Goal: Information Seeking & Learning: Learn about a topic

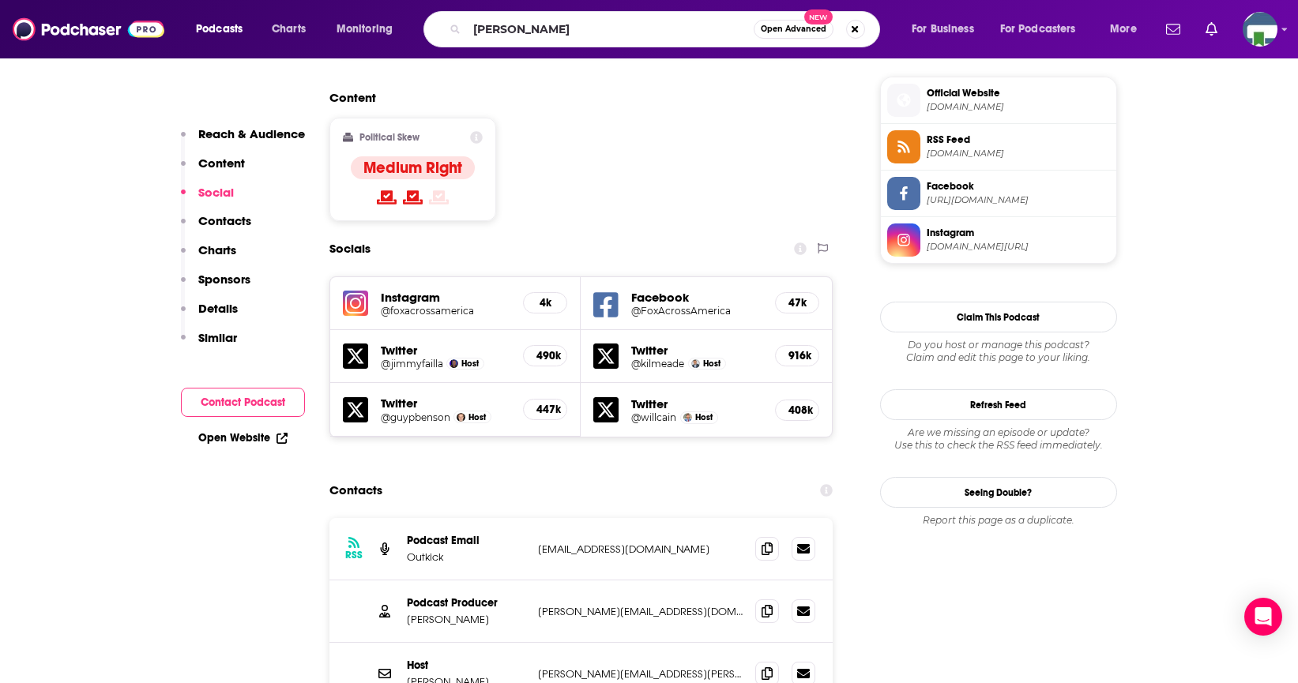
type input "[PERSON_NAME]"
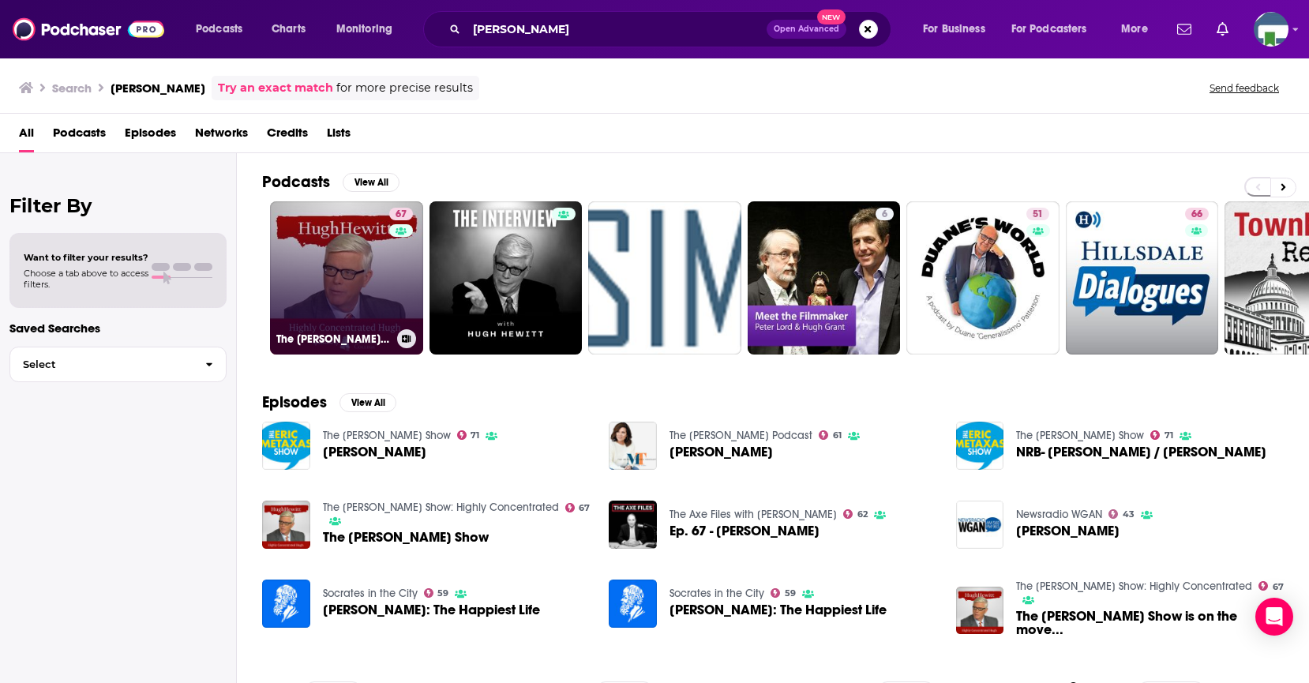
click at [381, 293] on link "67 The [PERSON_NAME] Show: Highly Concentrated" at bounding box center [346, 277] width 153 height 153
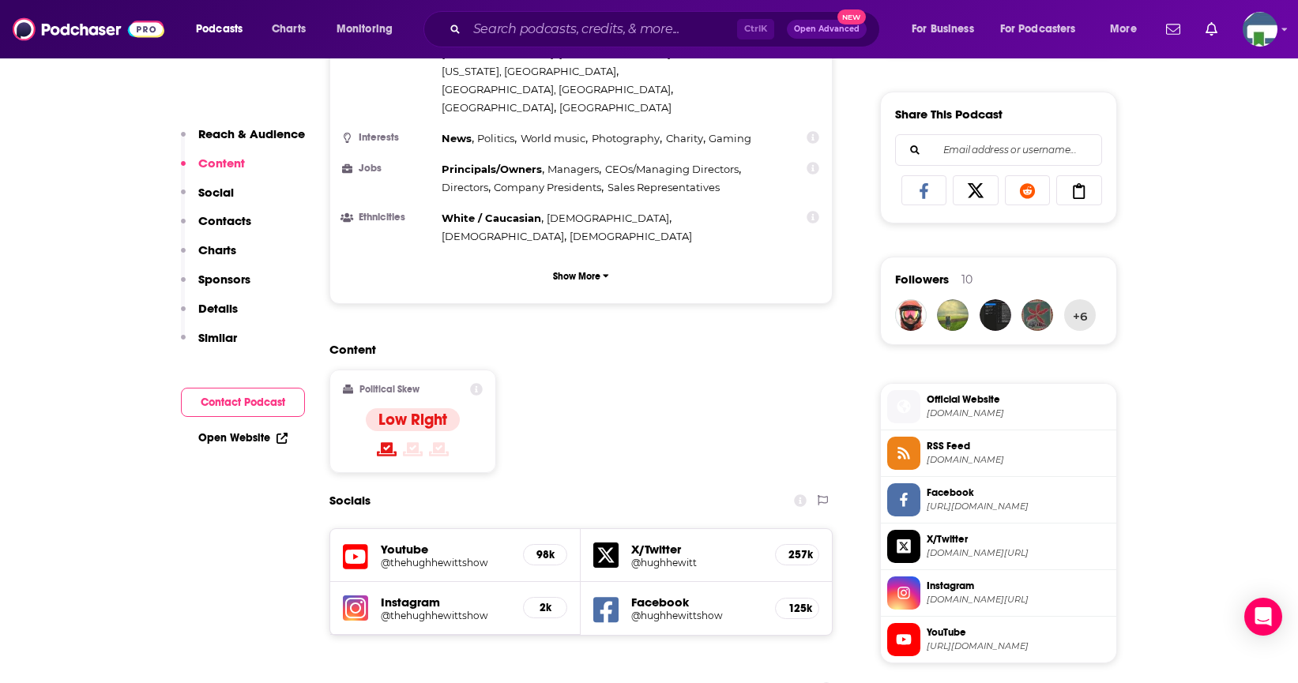
scroll to position [1264, 0]
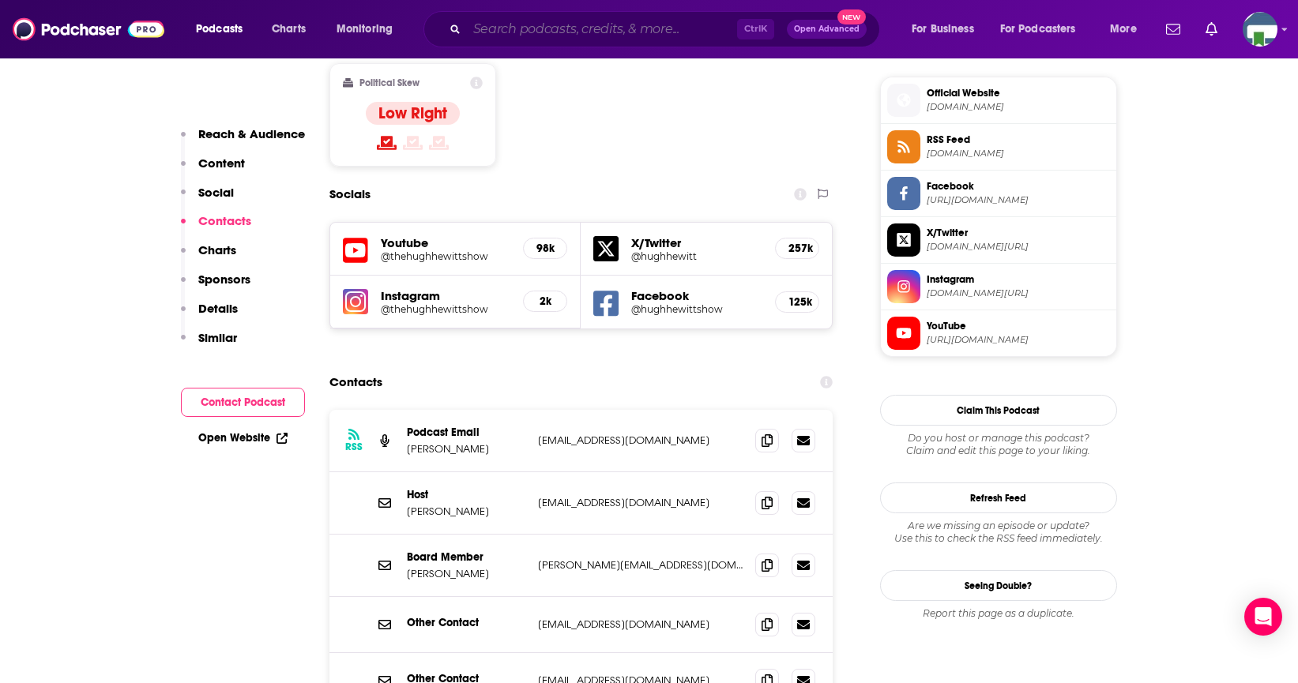
click at [532, 30] on input "Search podcasts, credits, & more..." at bounding box center [602, 29] width 270 height 25
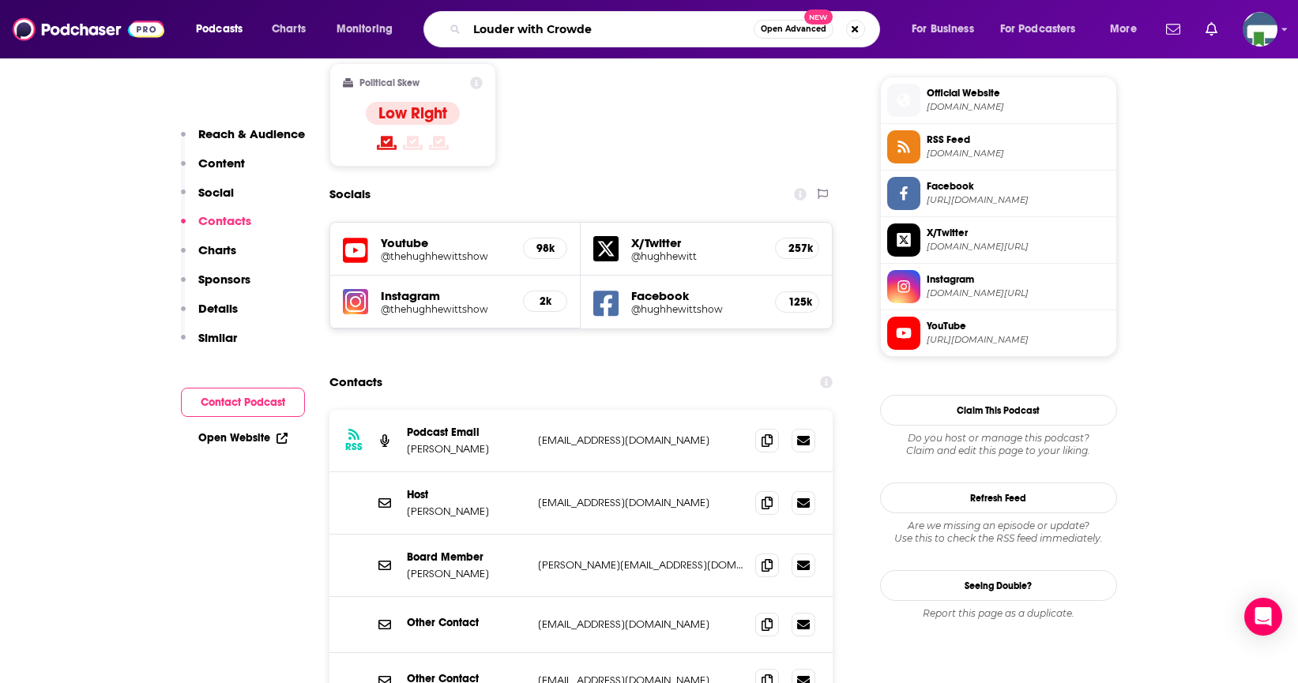
type input "Louder with [PERSON_NAME]"
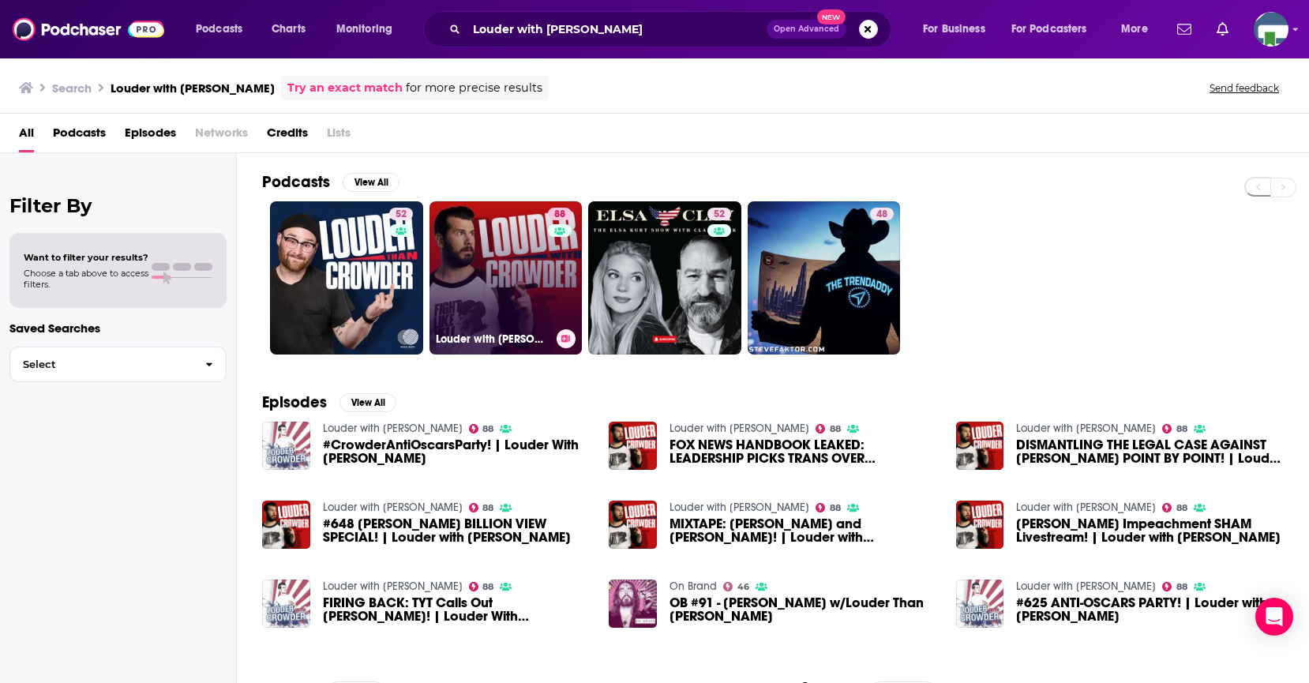
click at [511, 301] on link "88 Louder with [PERSON_NAME]" at bounding box center [506, 277] width 153 height 153
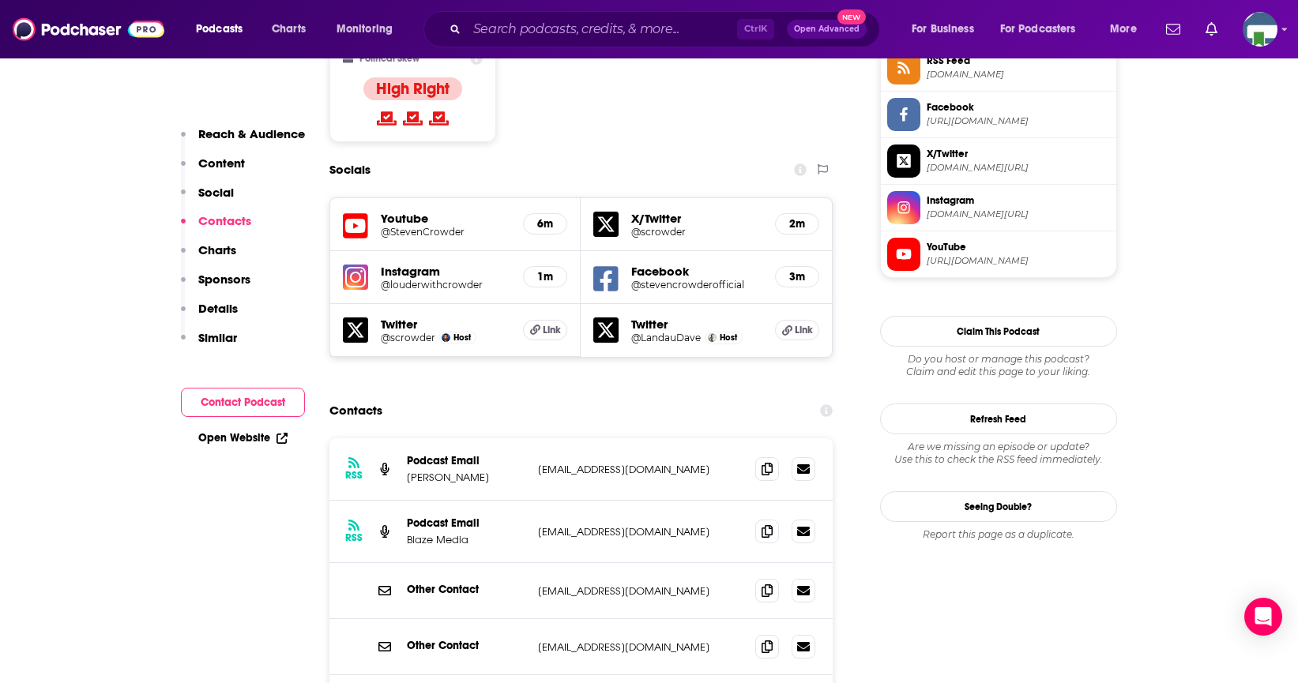
scroll to position [1422, 0]
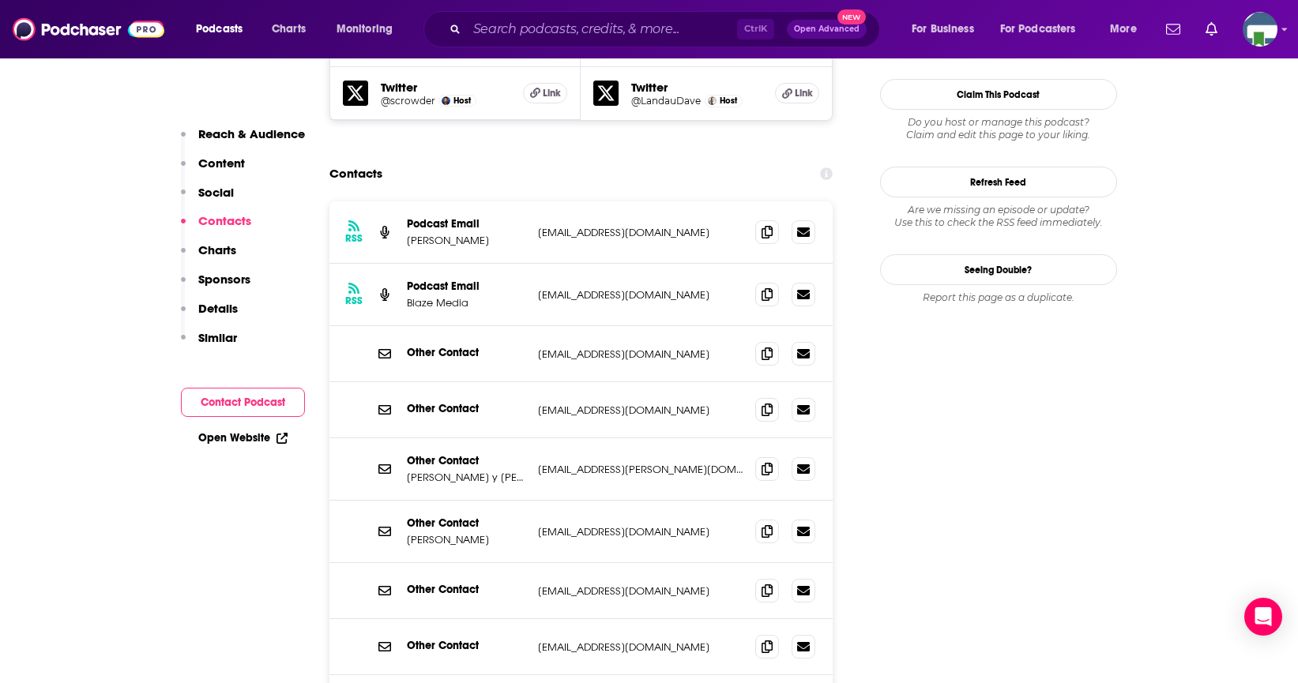
scroll to position [1659, 0]
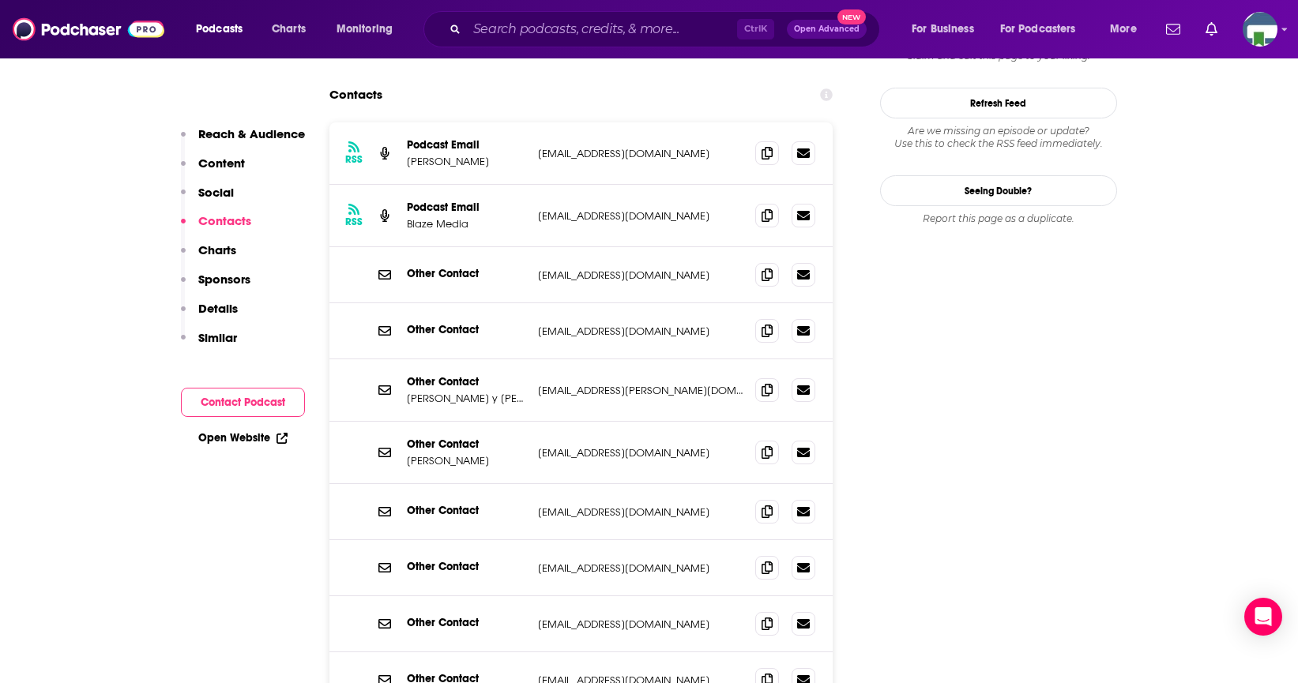
click at [619, 42] on div "Ctrl K Open Advanced New" at bounding box center [651, 29] width 456 height 36
click at [618, 35] on input "Search podcasts, credits, & more..." at bounding box center [602, 29] width 270 height 25
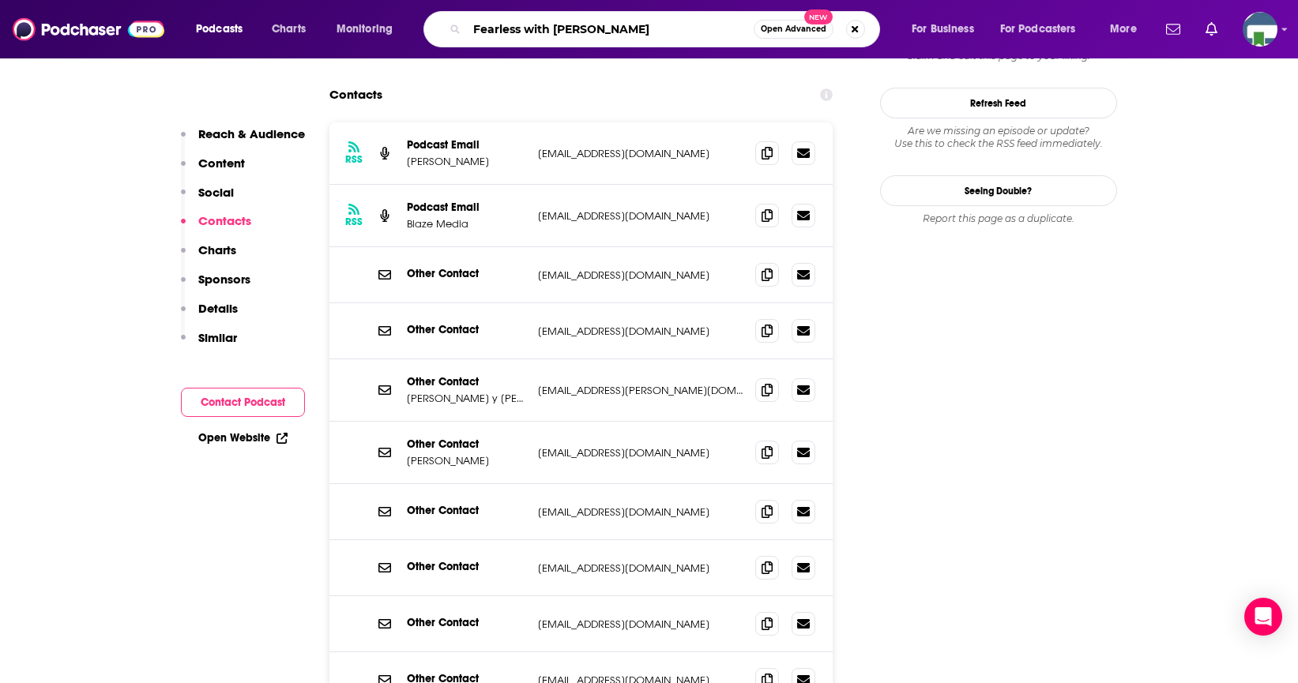
type input "Fearless with [PERSON_NAME]"
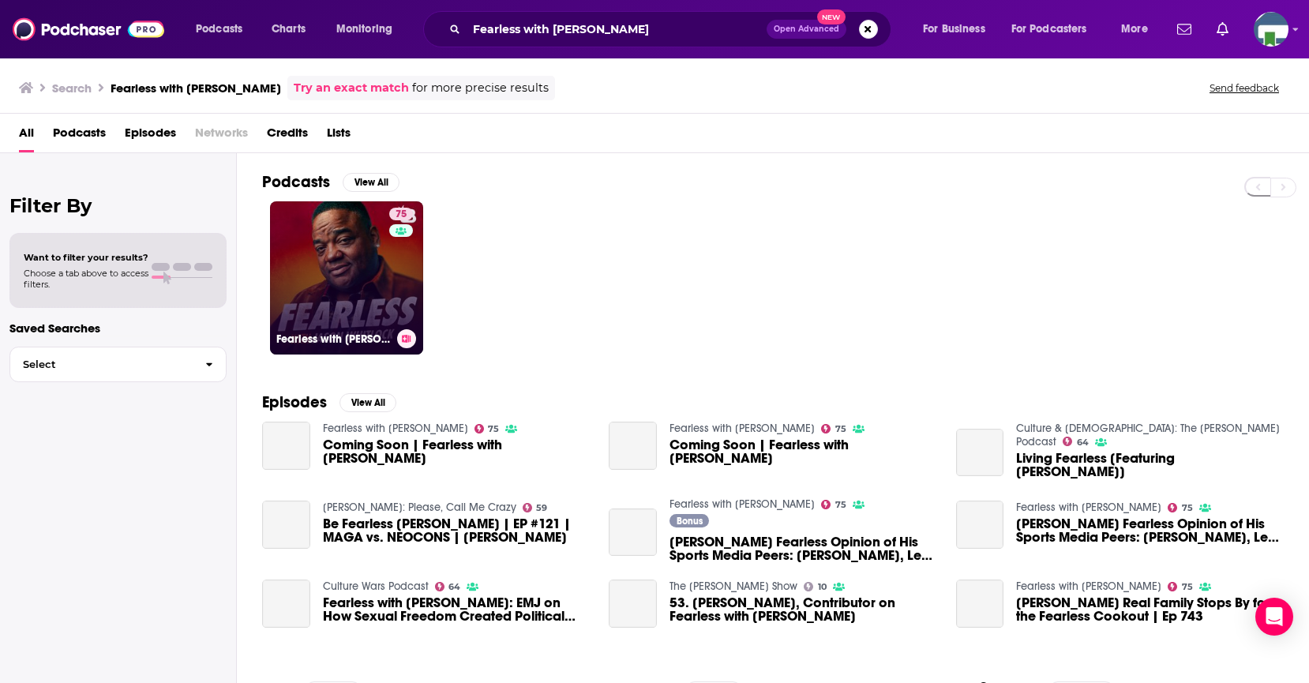
click at [383, 285] on link "75 Fearless with [PERSON_NAME]" at bounding box center [346, 277] width 153 height 153
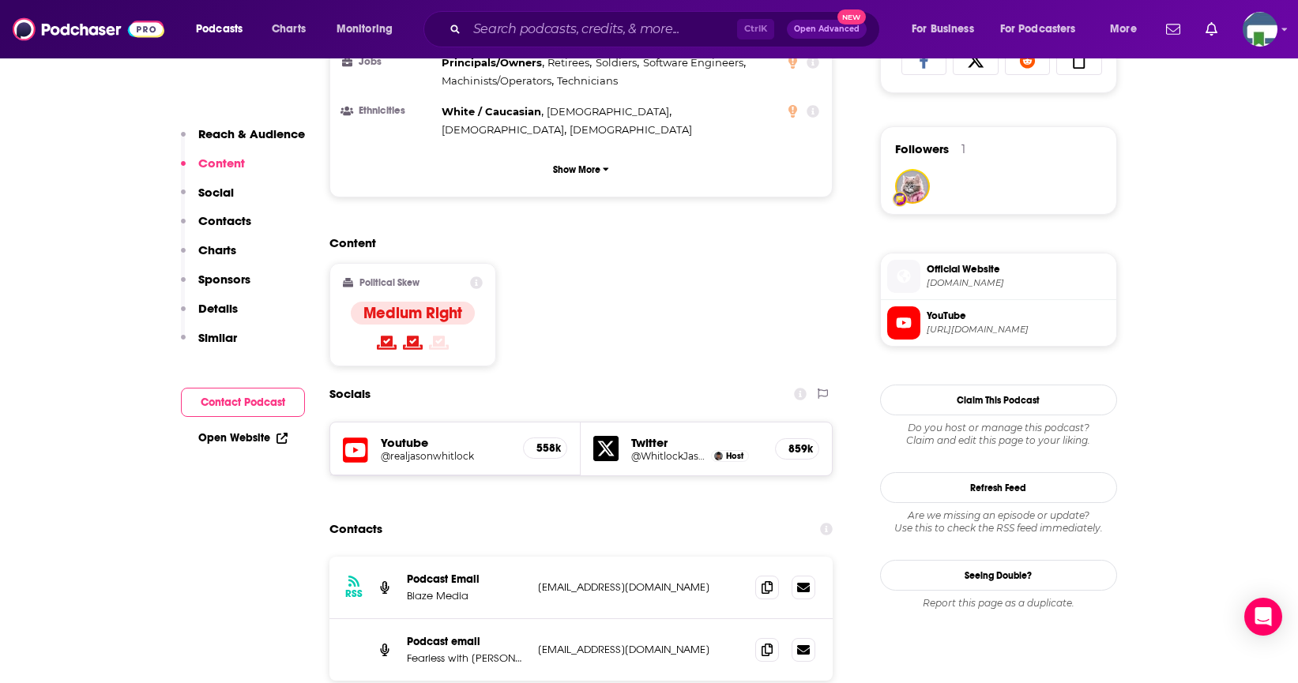
scroll to position [1106, 0]
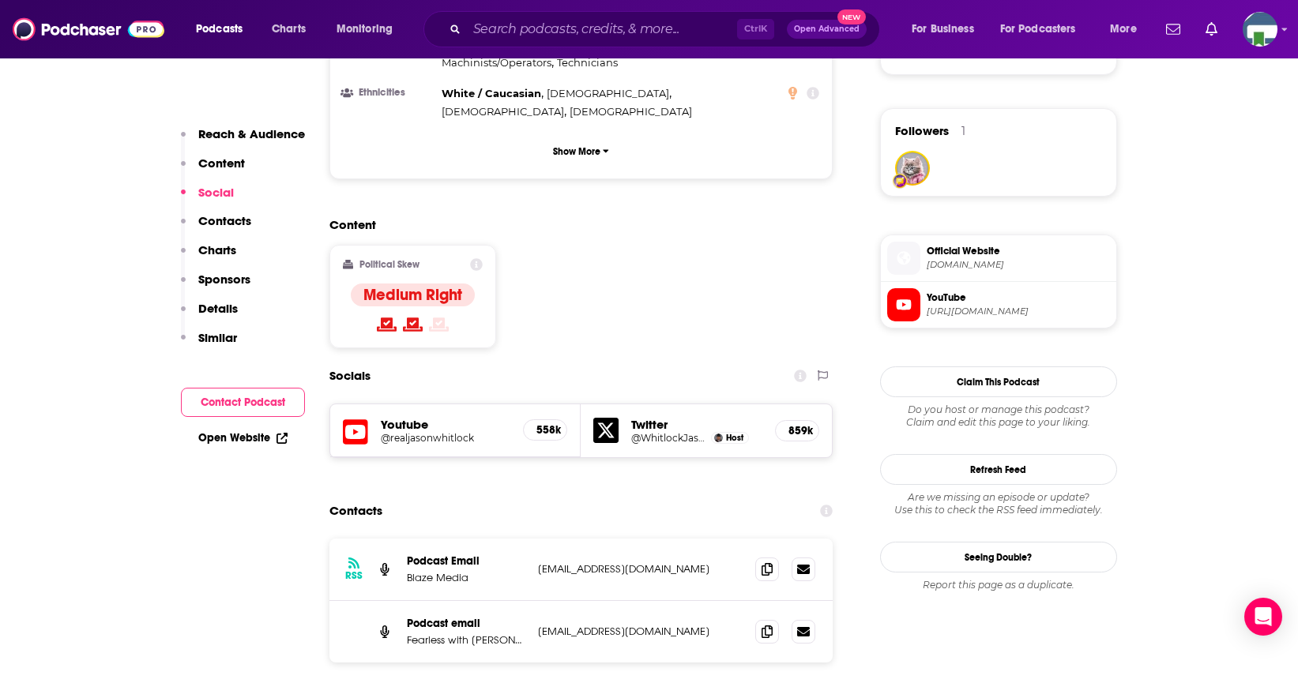
click at [524, 32] on input "Search podcasts, credits, & more..." at bounding box center [602, 29] width 270 height 25
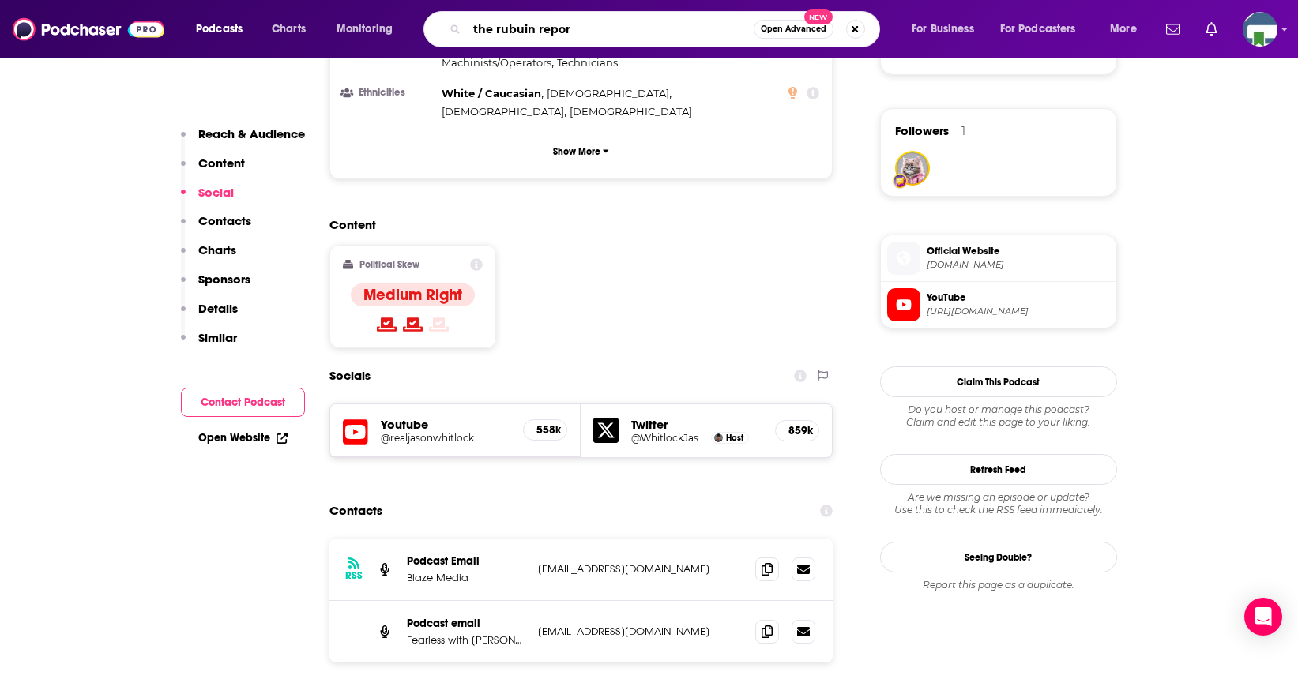
type input "the rubuin report"
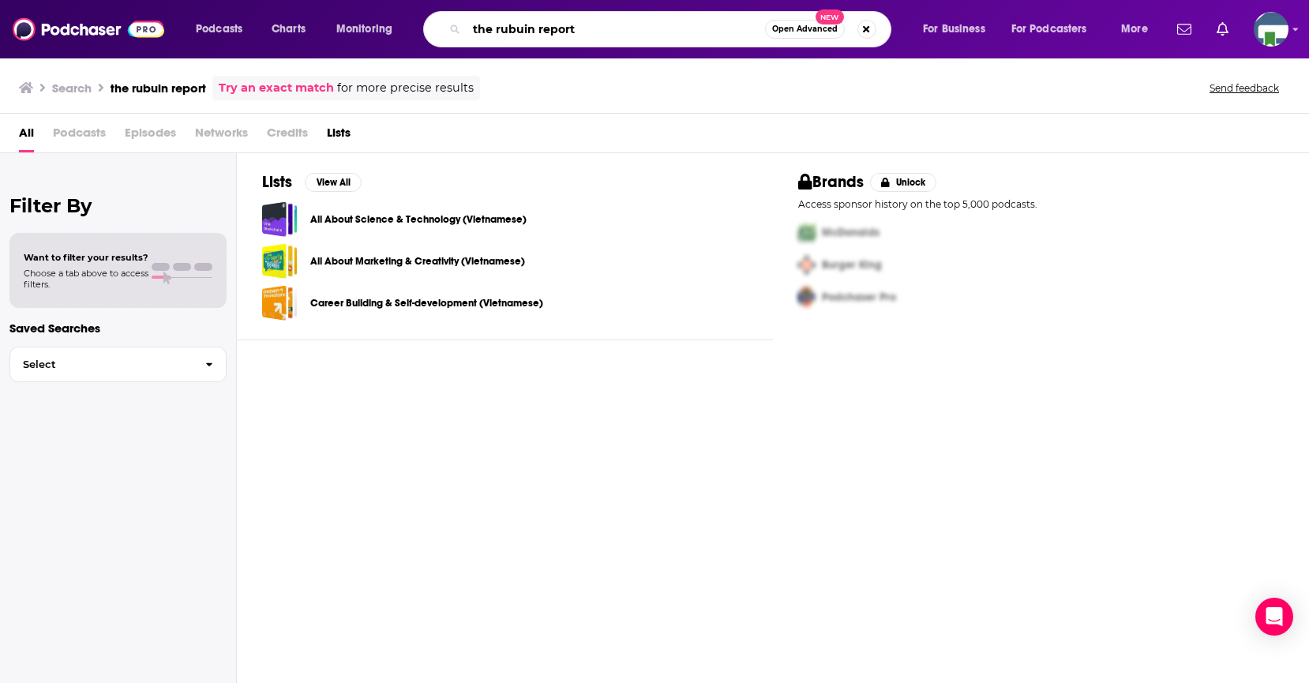
click at [526, 28] on input "the rubuin report" at bounding box center [616, 29] width 299 height 25
type input "the [PERSON_NAME] report"
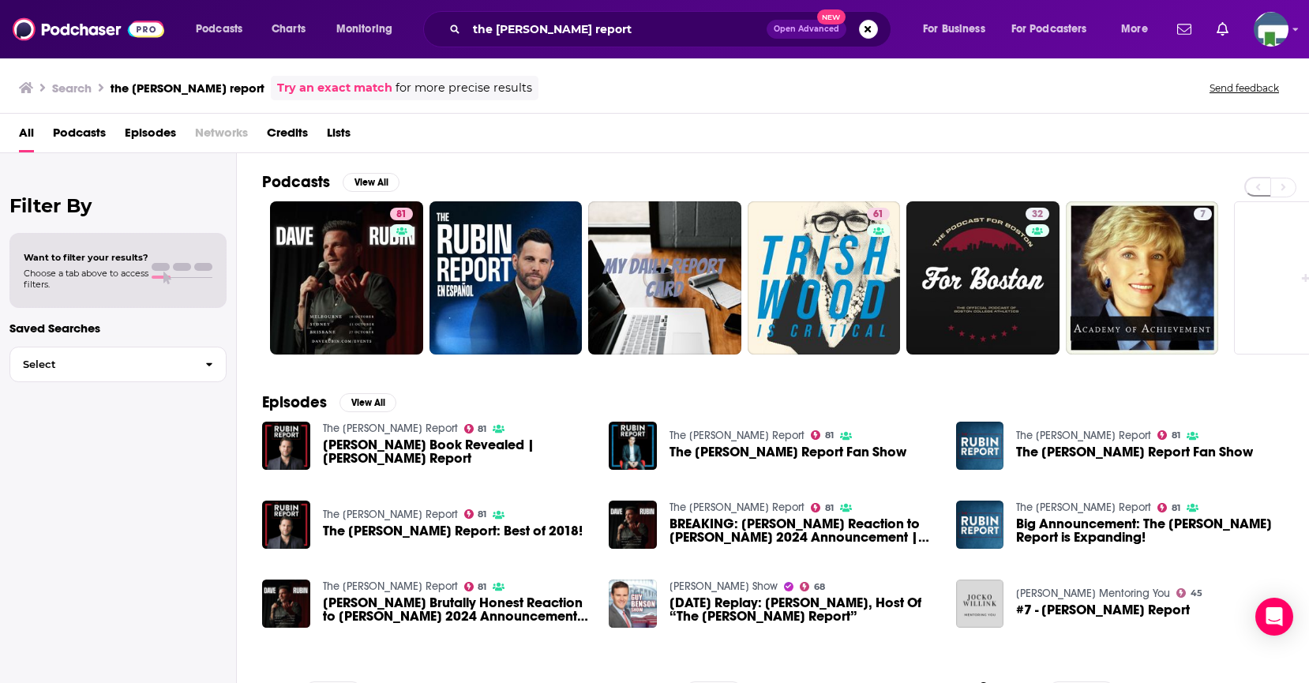
click at [361, 423] on link "The [PERSON_NAME] Report" at bounding box center [390, 428] width 135 height 13
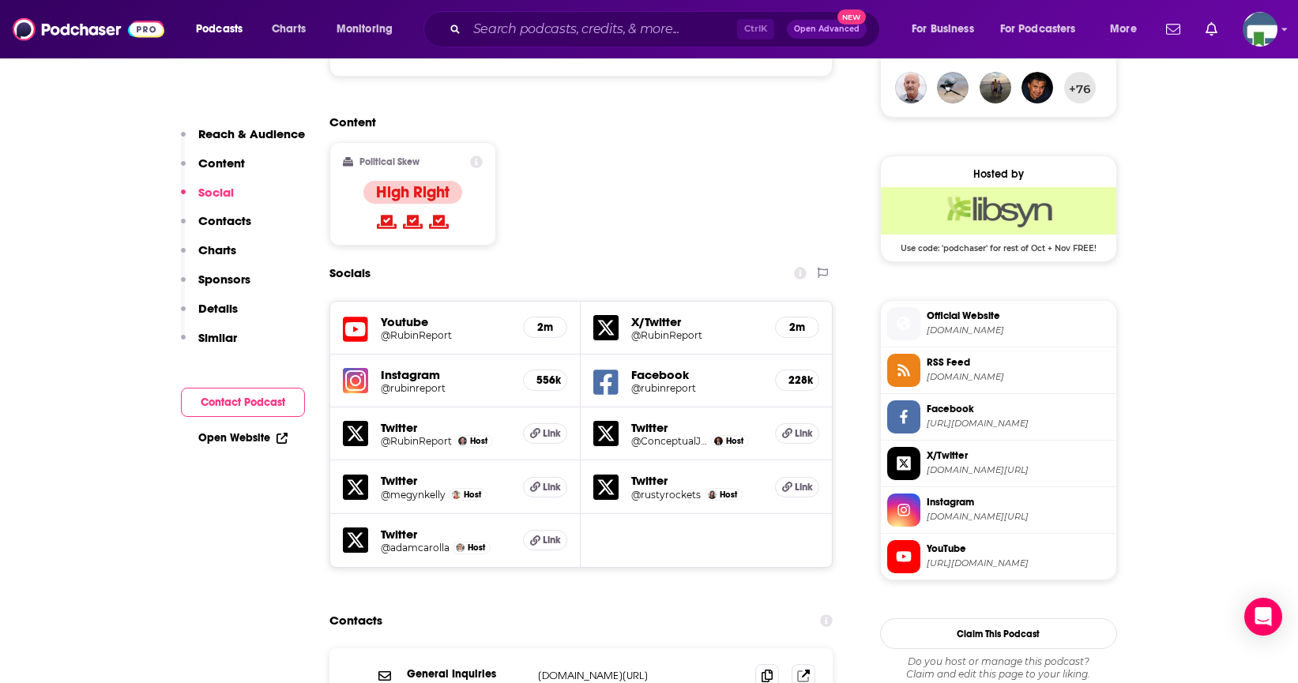
scroll to position [1501, 0]
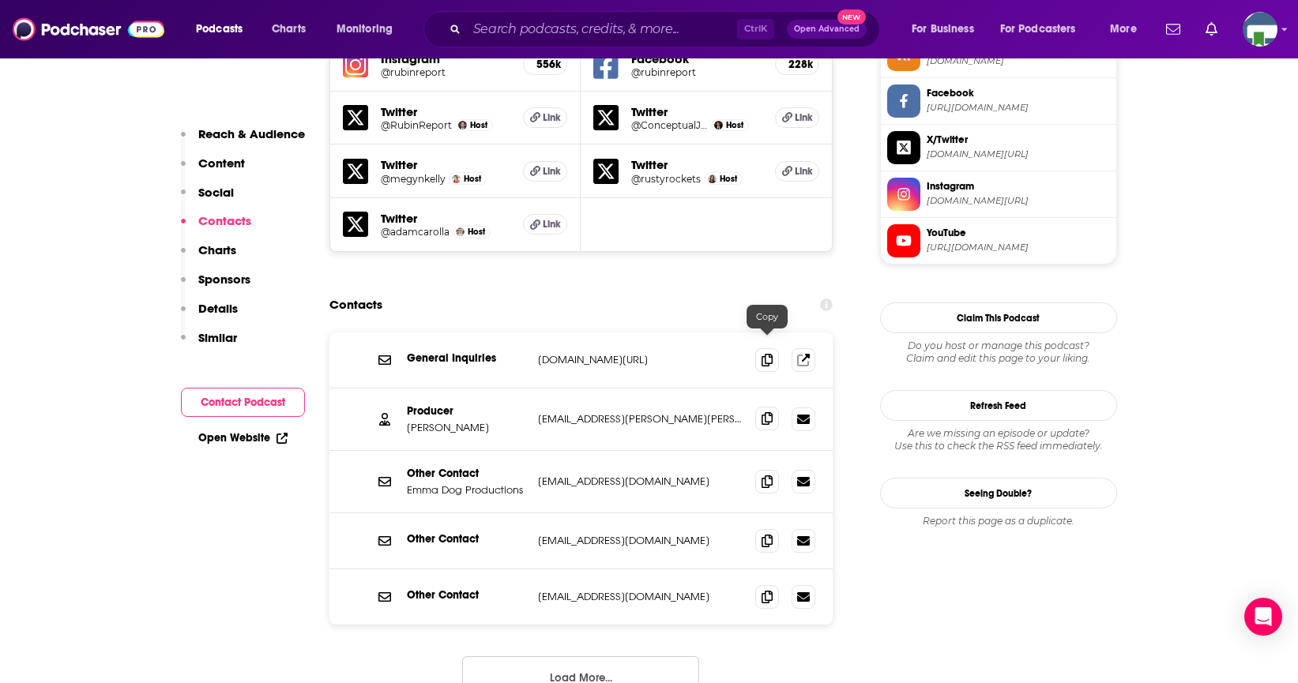
click at [767, 412] on icon at bounding box center [766, 418] width 11 height 13
click at [564, 17] on div "Ctrl K Open Advanced New" at bounding box center [651, 29] width 456 height 36
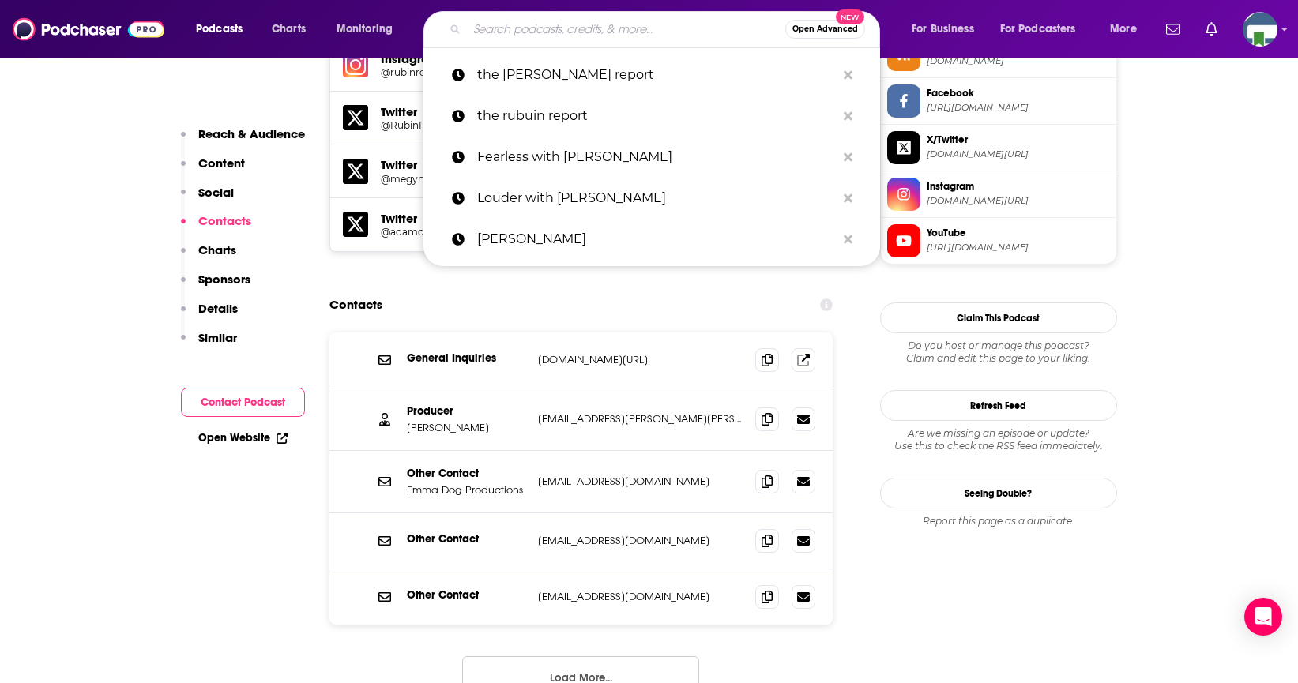
click at [524, 32] on input "Search podcasts, credits, & more..." at bounding box center [626, 29] width 318 height 25
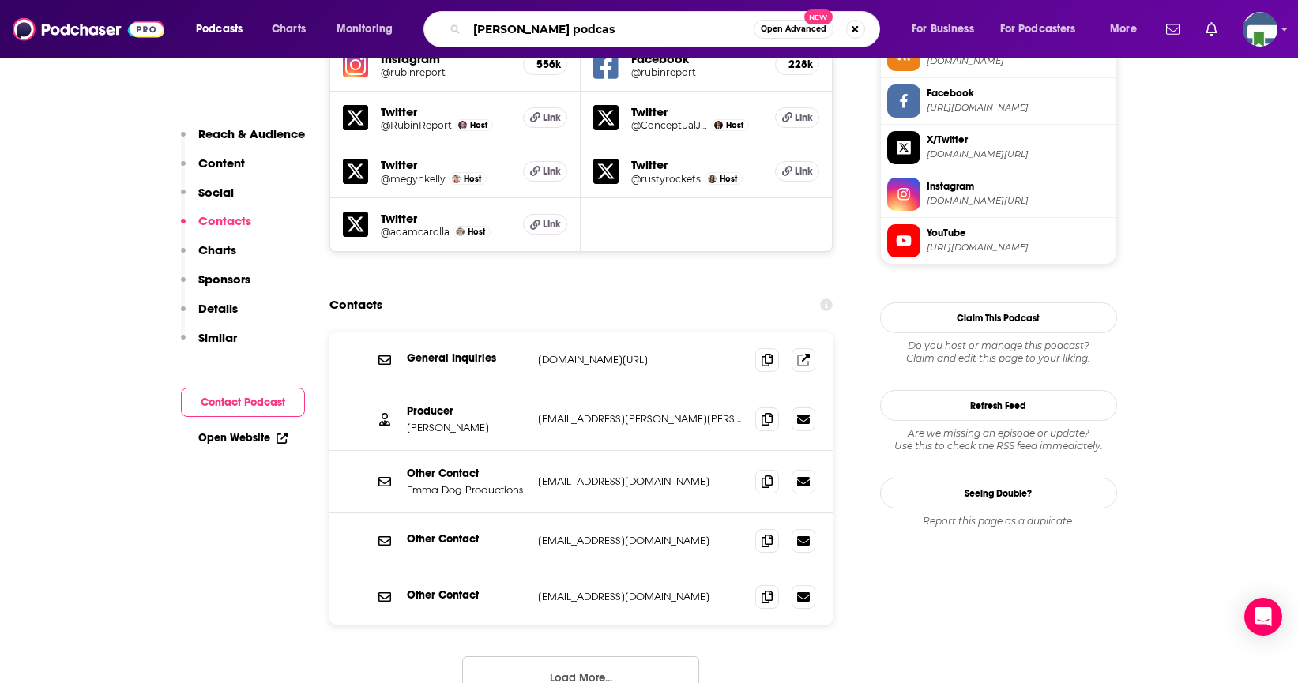
type input "[PERSON_NAME] podcast"
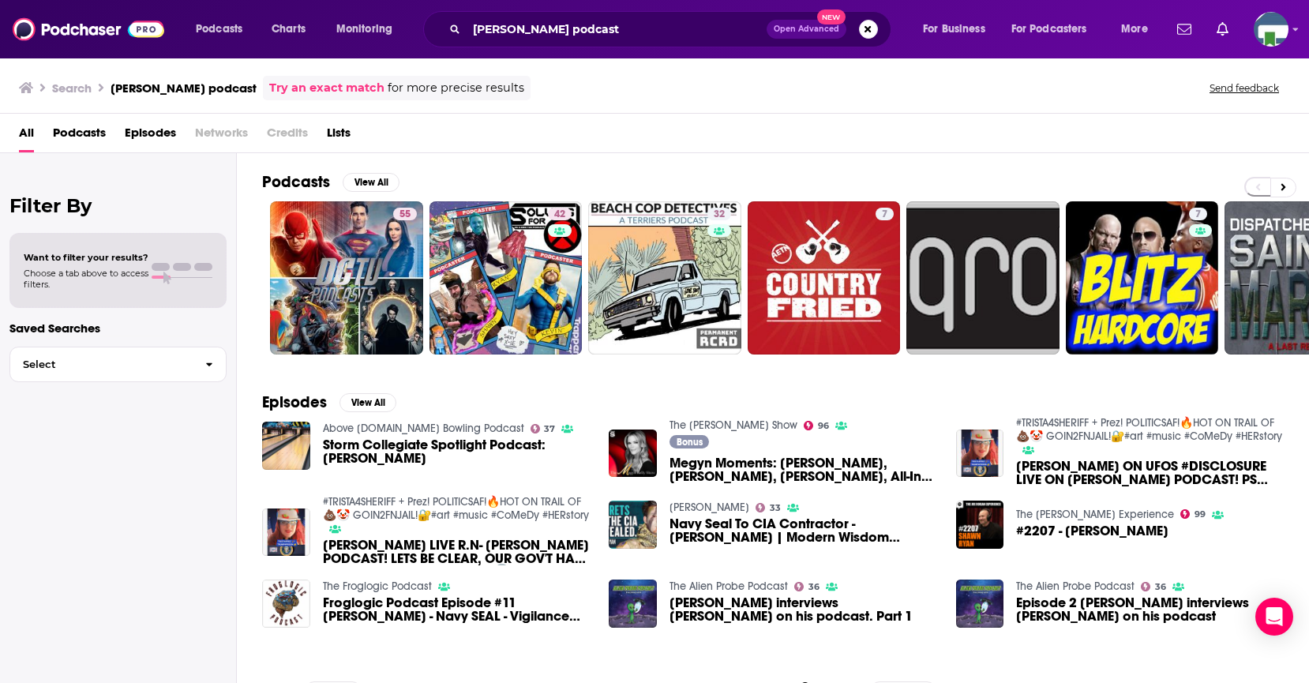
click at [631, 15] on div "[PERSON_NAME] podcast Open Advanced New" at bounding box center [657, 29] width 468 height 36
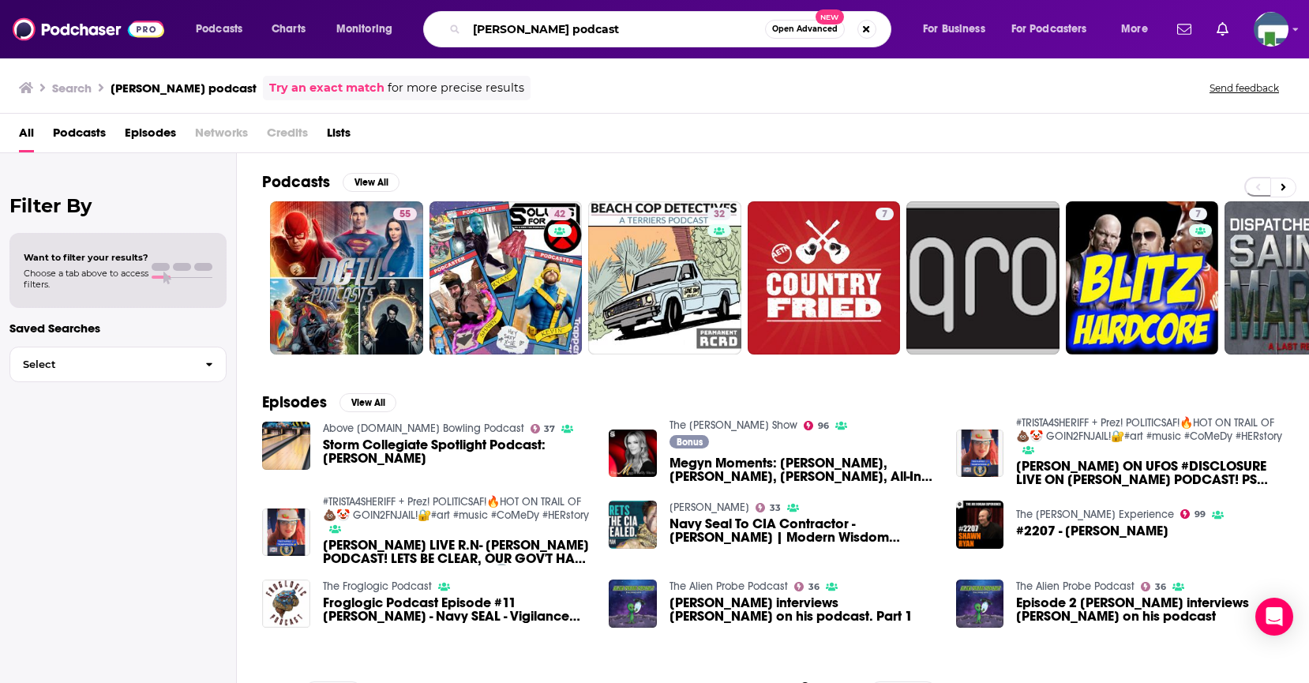
click at [631, 29] on input "[PERSON_NAME] podcast" at bounding box center [616, 29] width 299 height 25
type input "[PERSON_NAME]"
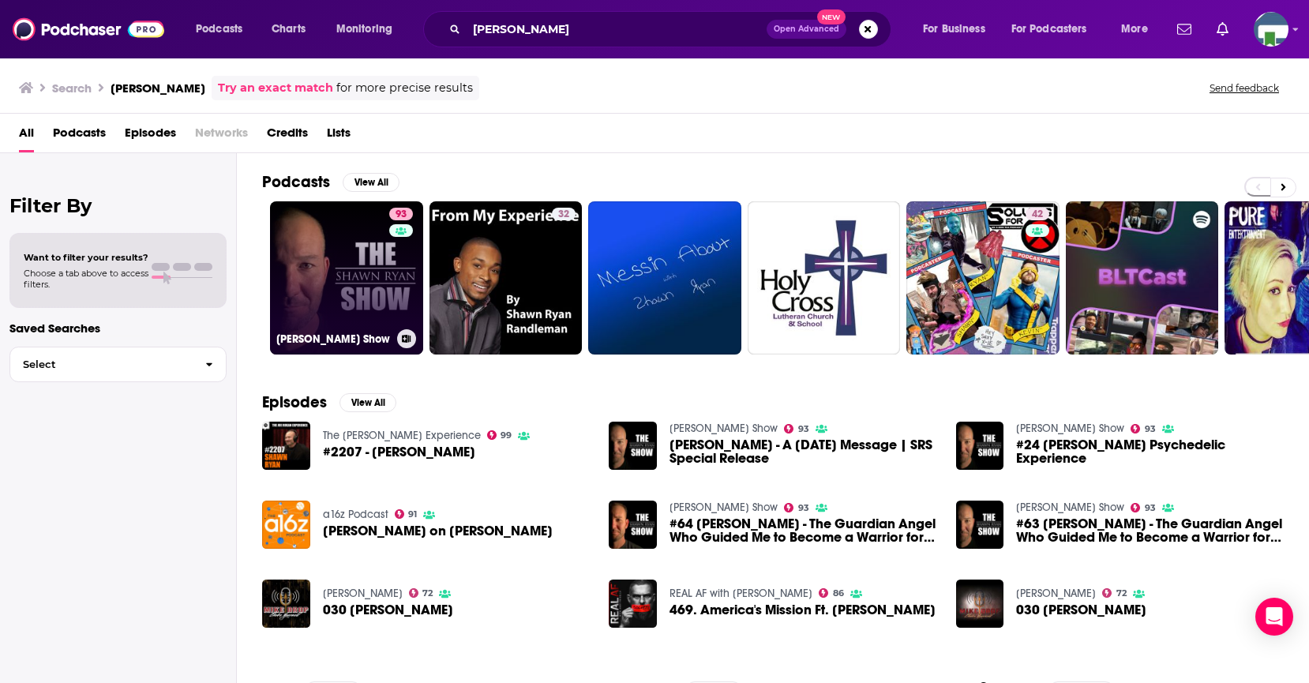
click at [393, 249] on div "93" at bounding box center [403, 269] width 28 height 122
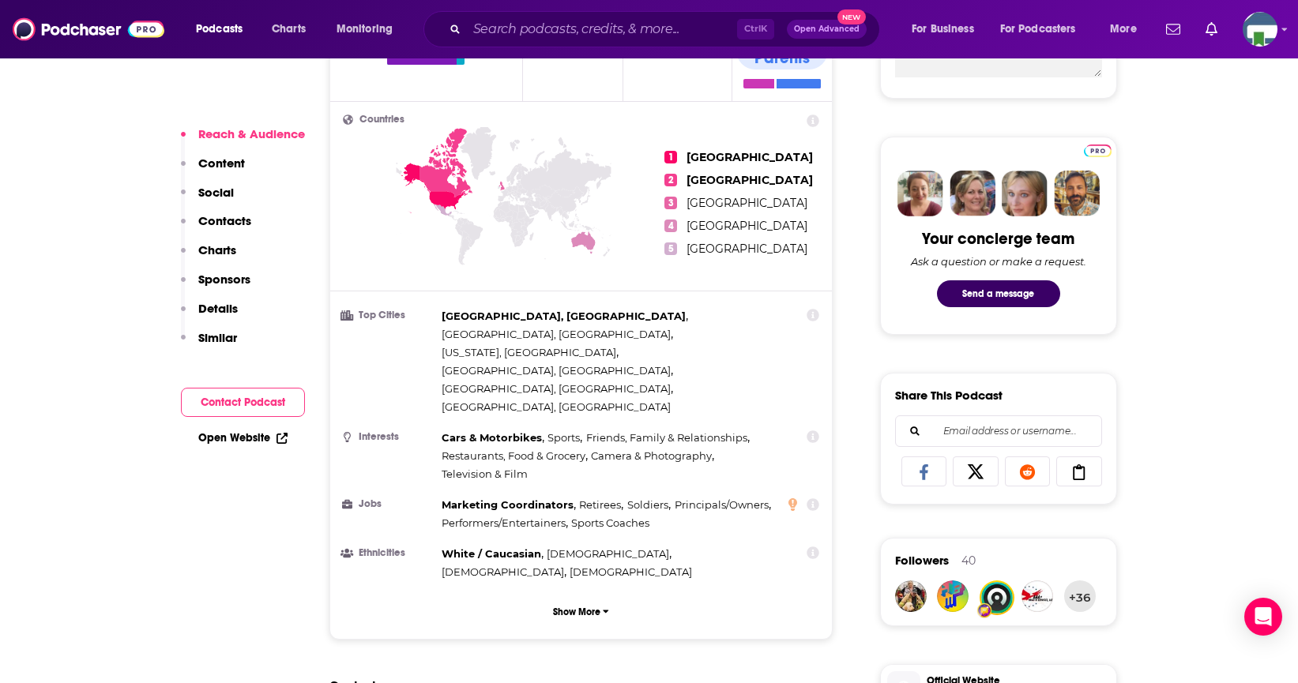
scroll to position [1264, 0]
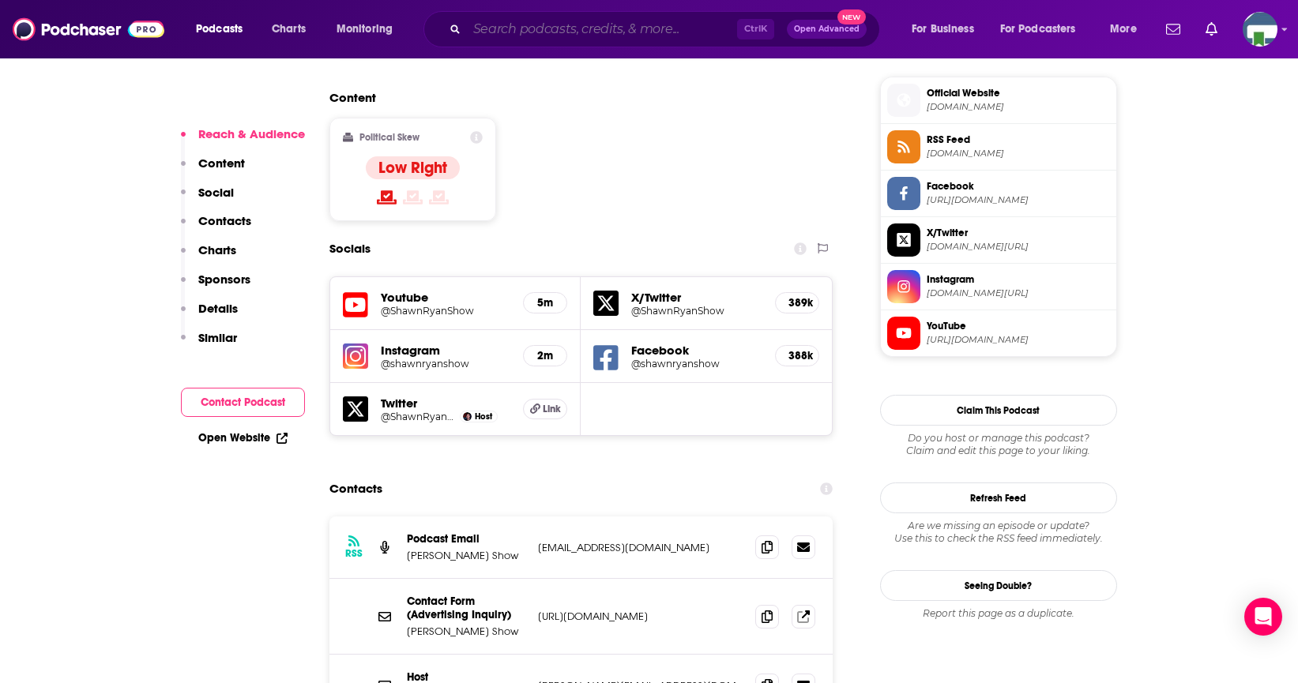
click at [636, 29] on input "Search podcasts, credits, & more..." at bounding box center [602, 29] width 270 height 25
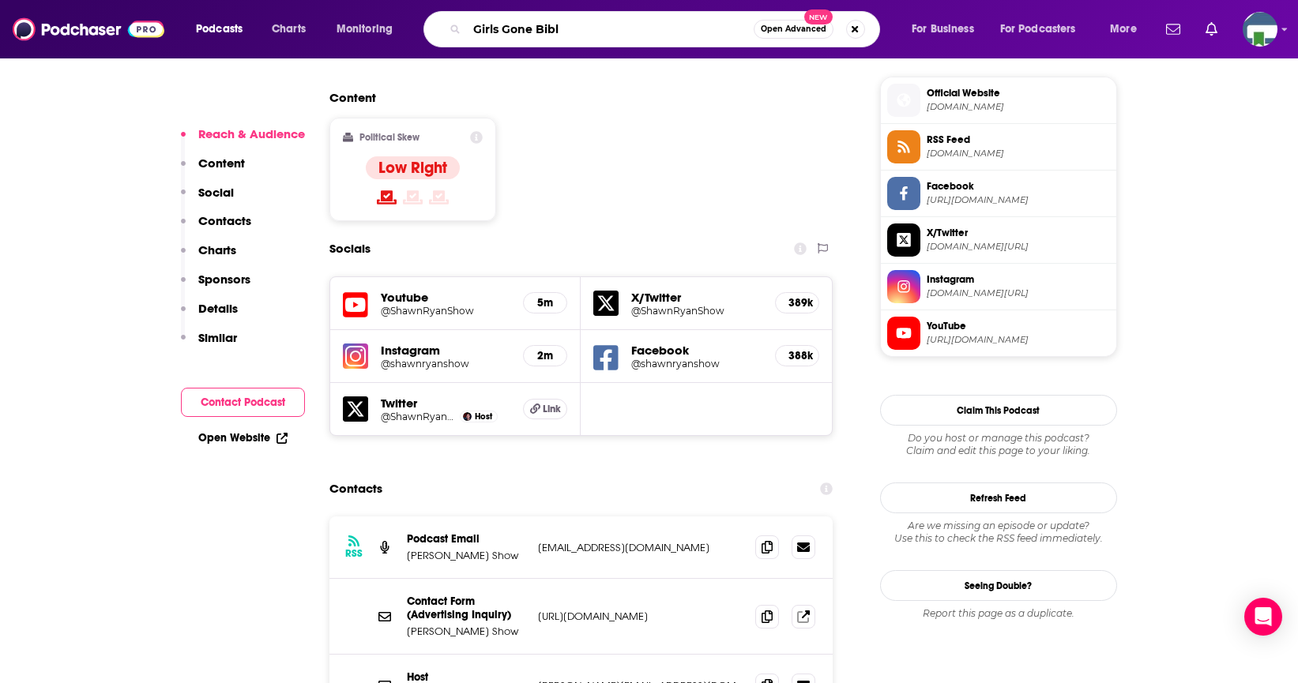
type input "Girls Gone [DEMOGRAPHIC_DATA]"
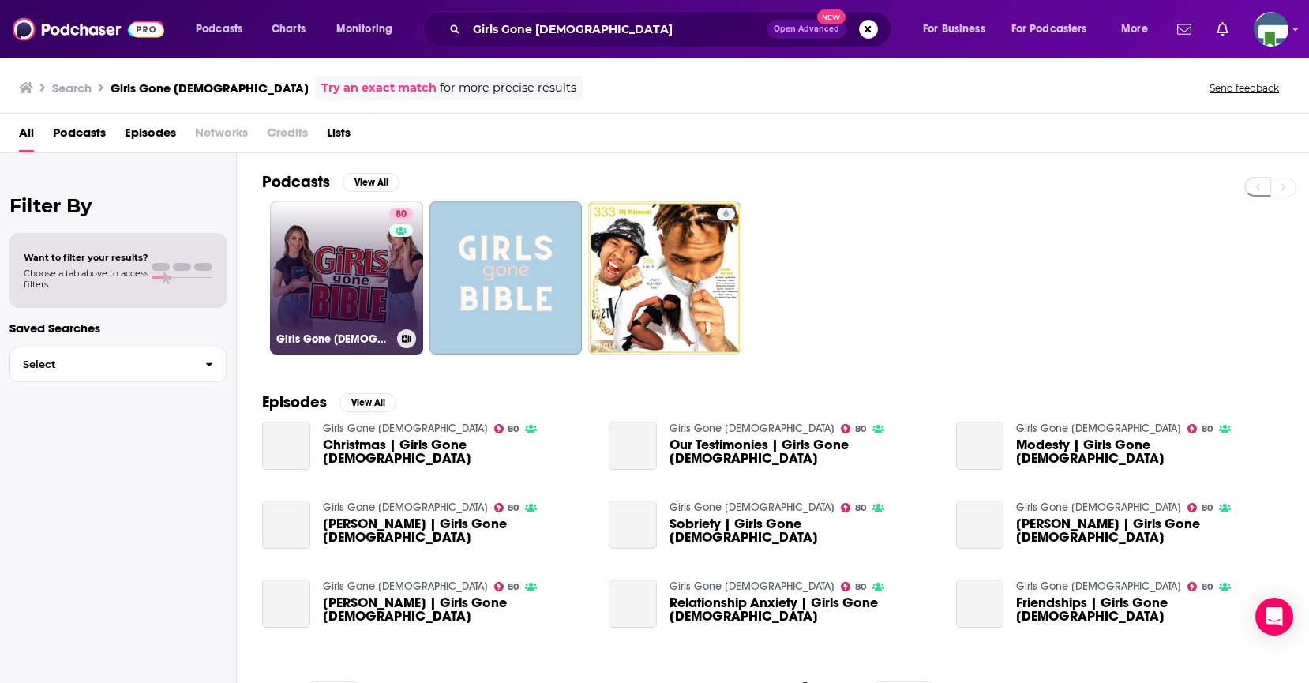
click at [346, 278] on link "80 Girls Gone [DEMOGRAPHIC_DATA]" at bounding box center [346, 277] width 153 height 153
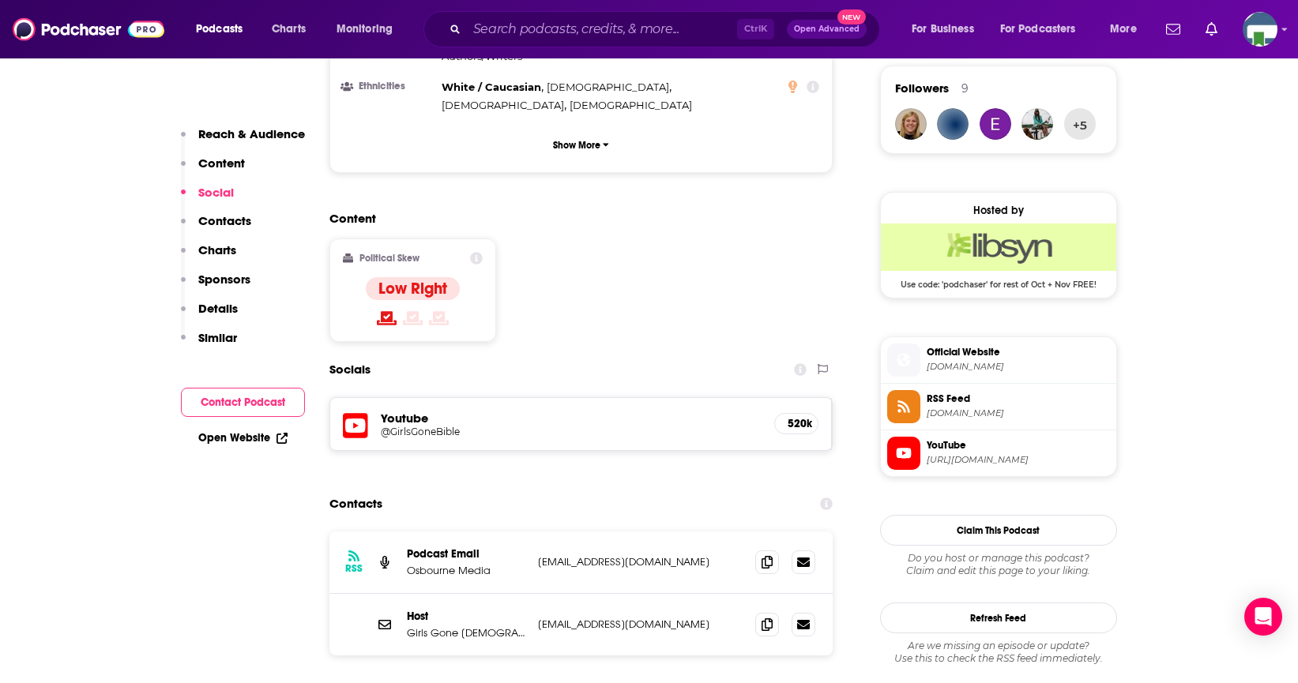
scroll to position [1185, 0]
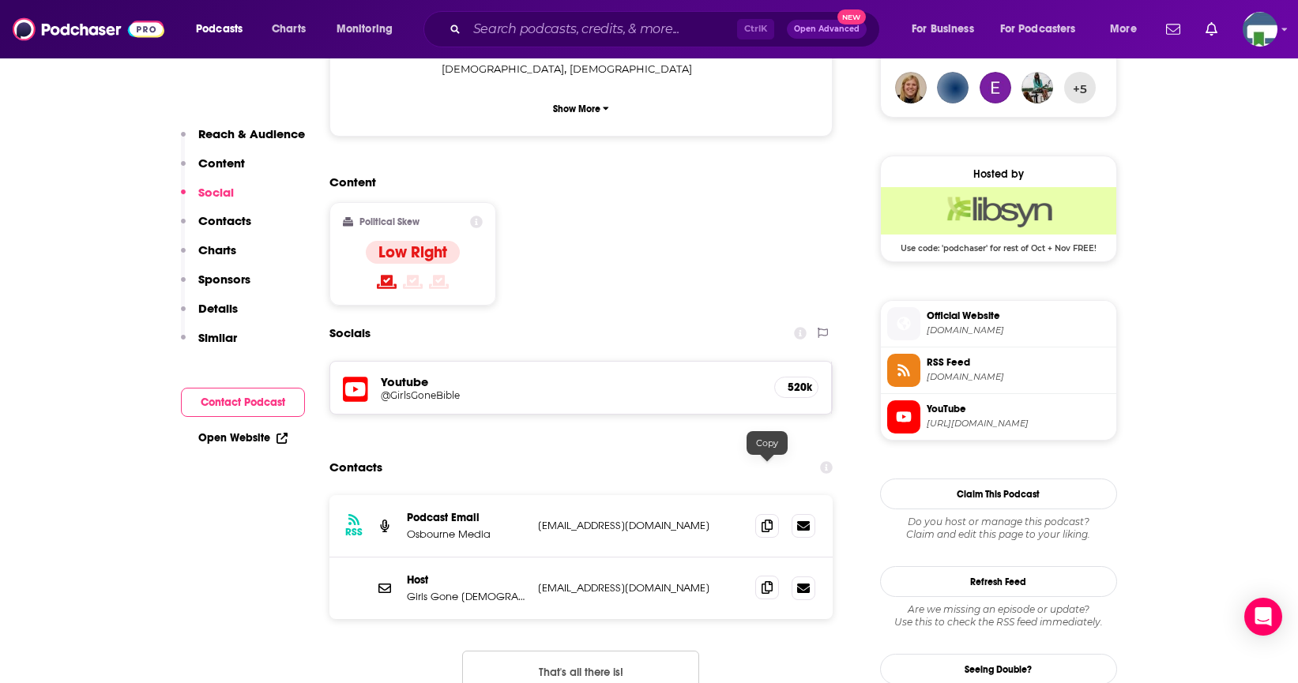
click at [763, 581] on icon at bounding box center [766, 587] width 11 height 13
click at [583, 32] on input "Search podcasts, credits, & more..." at bounding box center [602, 29] width 270 height 25
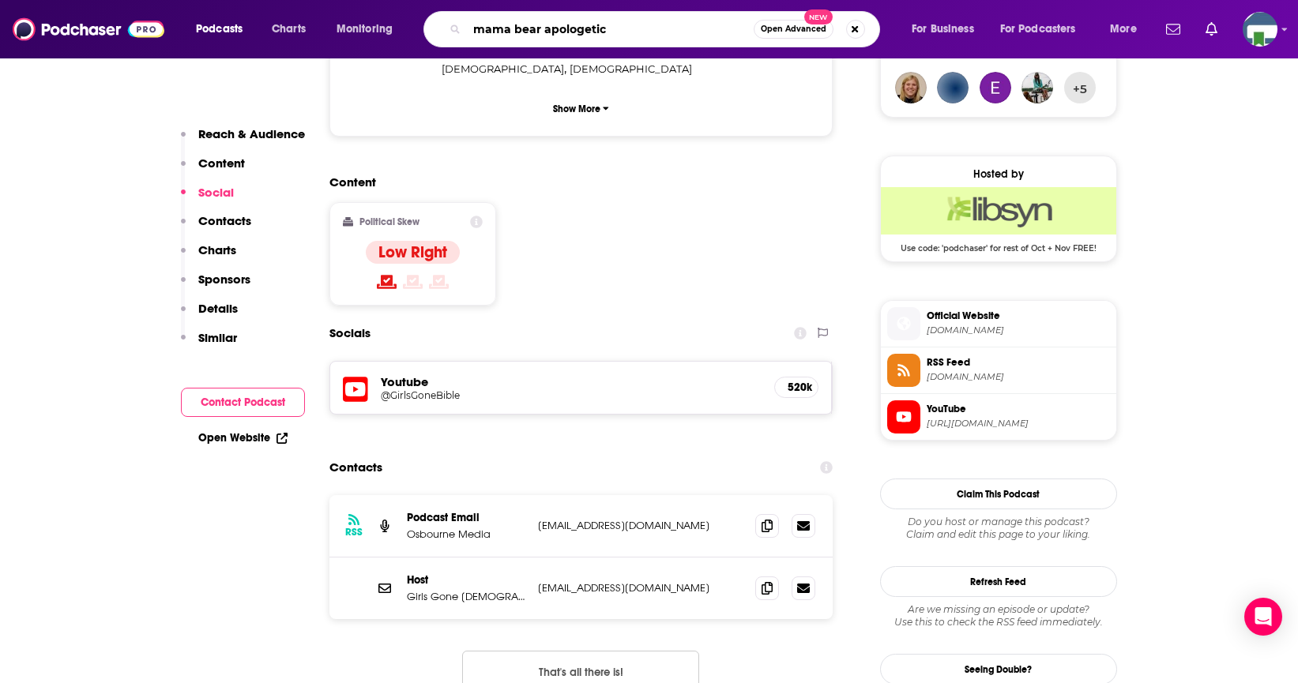
type input "mama bear apologetics"
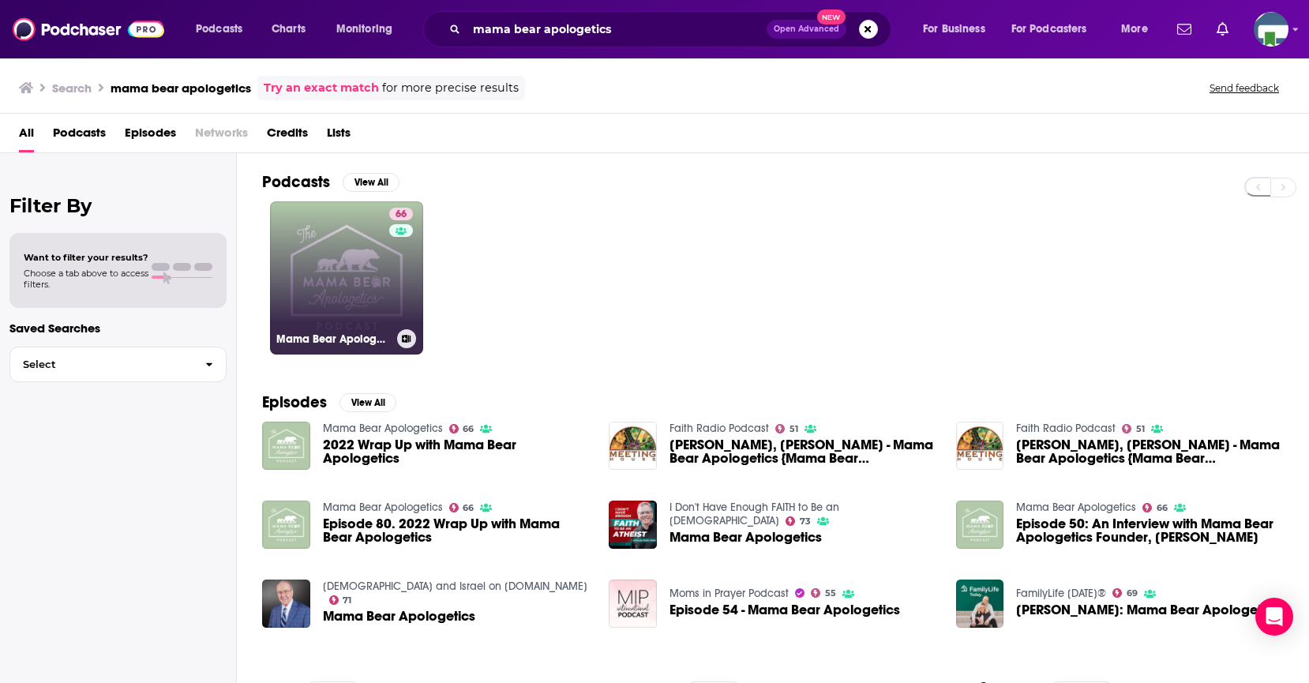
click at [378, 287] on link "66 Mama Bear Apologetics" at bounding box center [346, 277] width 153 height 153
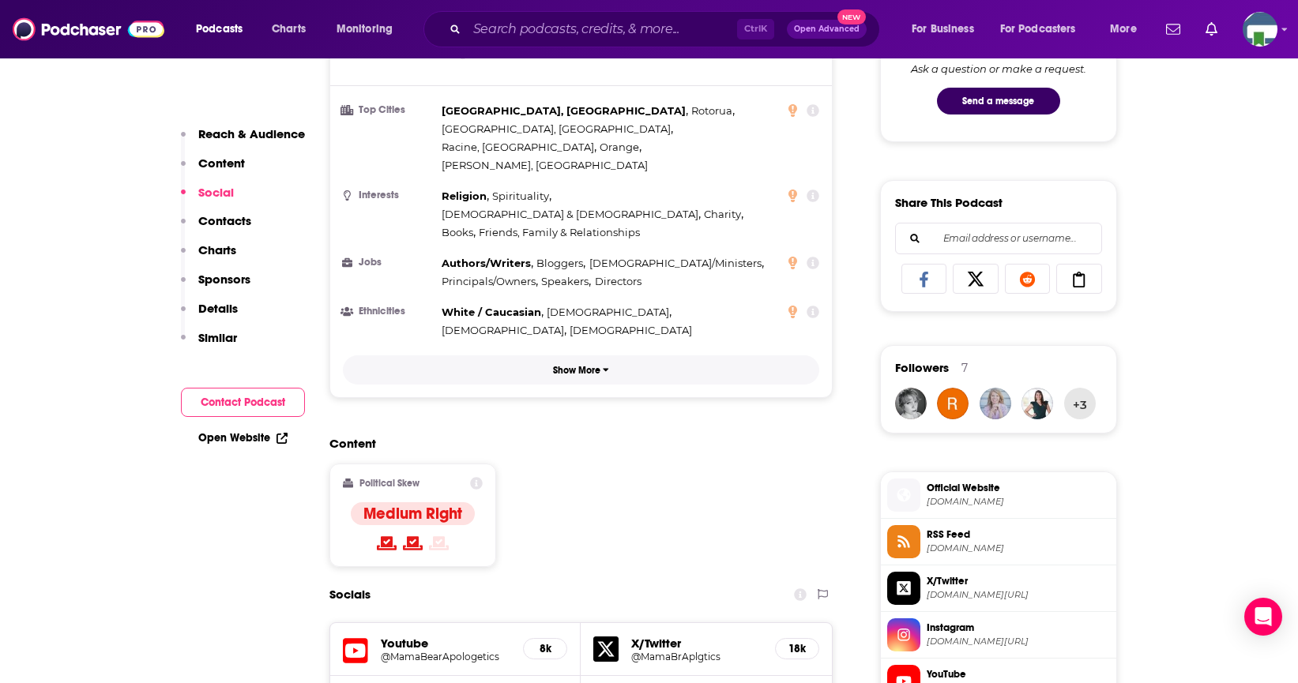
scroll to position [1264, 0]
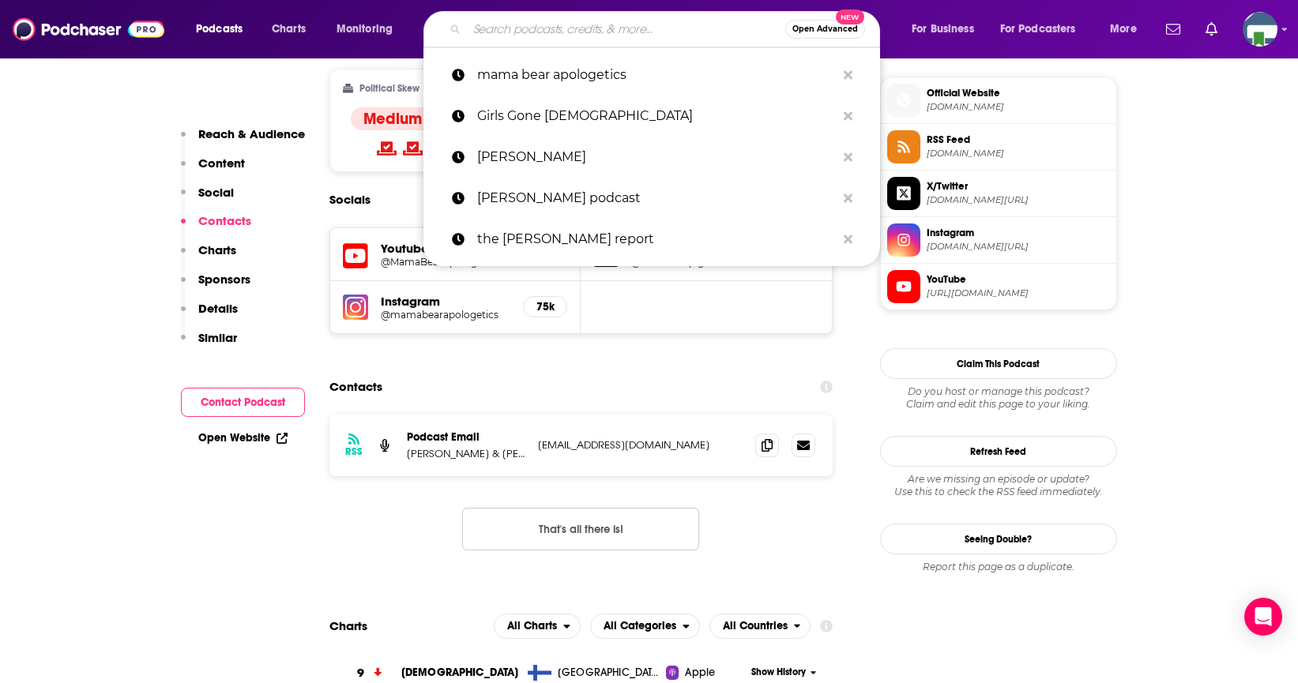
click at [647, 32] on input "Search podcasts, credits, & more..." at bounding box center [626, 29] width 318 height 25
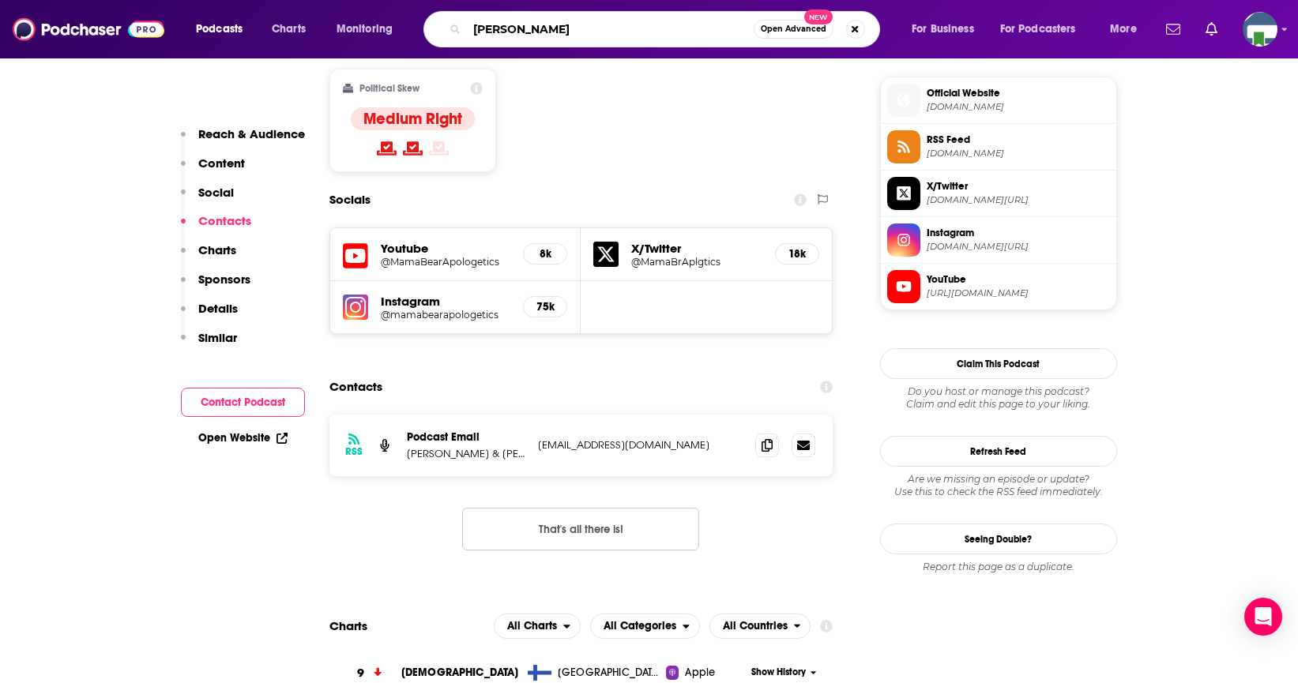
type input "[PERSON_NAME]"
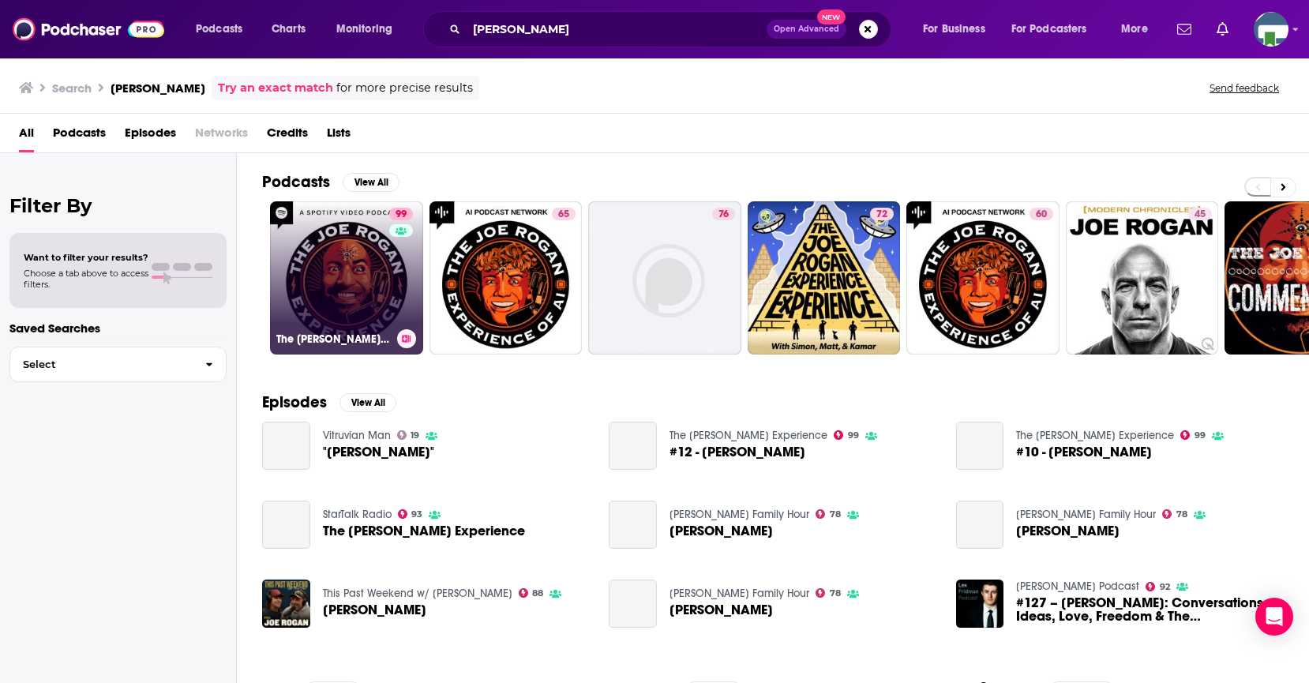
click at [382, 257] on link "99 The [PERSON_NAME] Experience" at bounding box center [346, 277] width 153 height 153
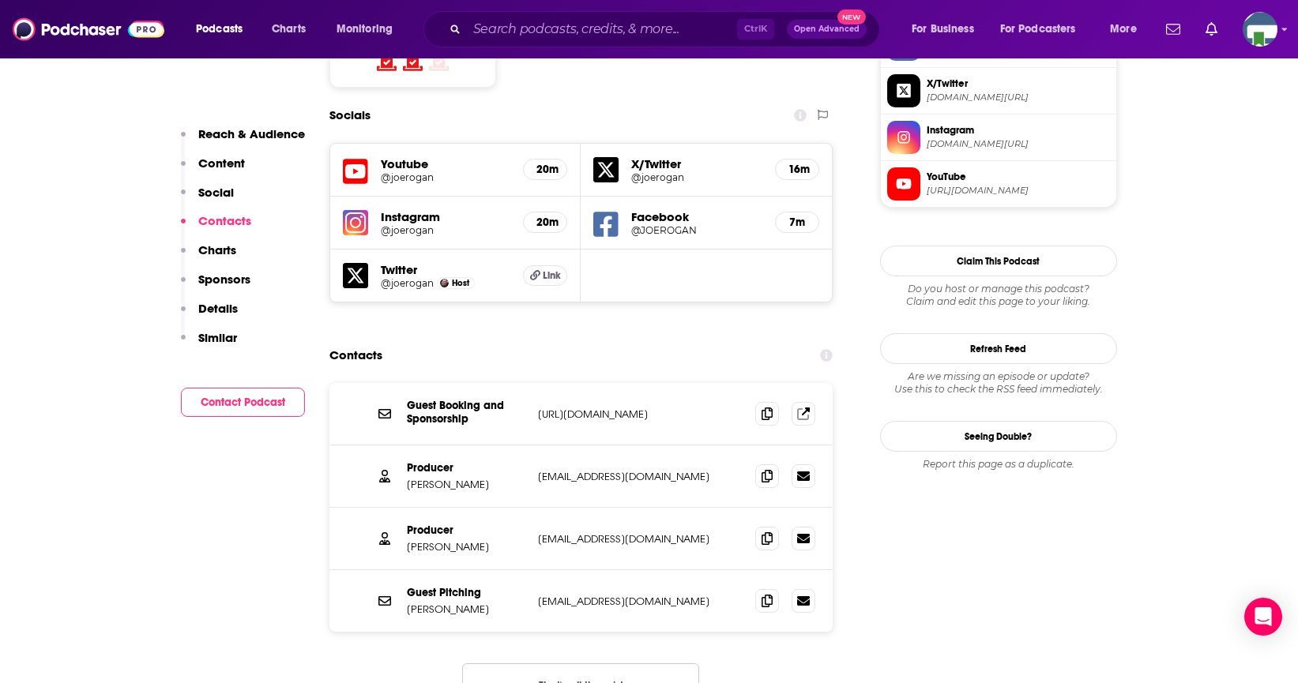
scroll to position [1422, 0]
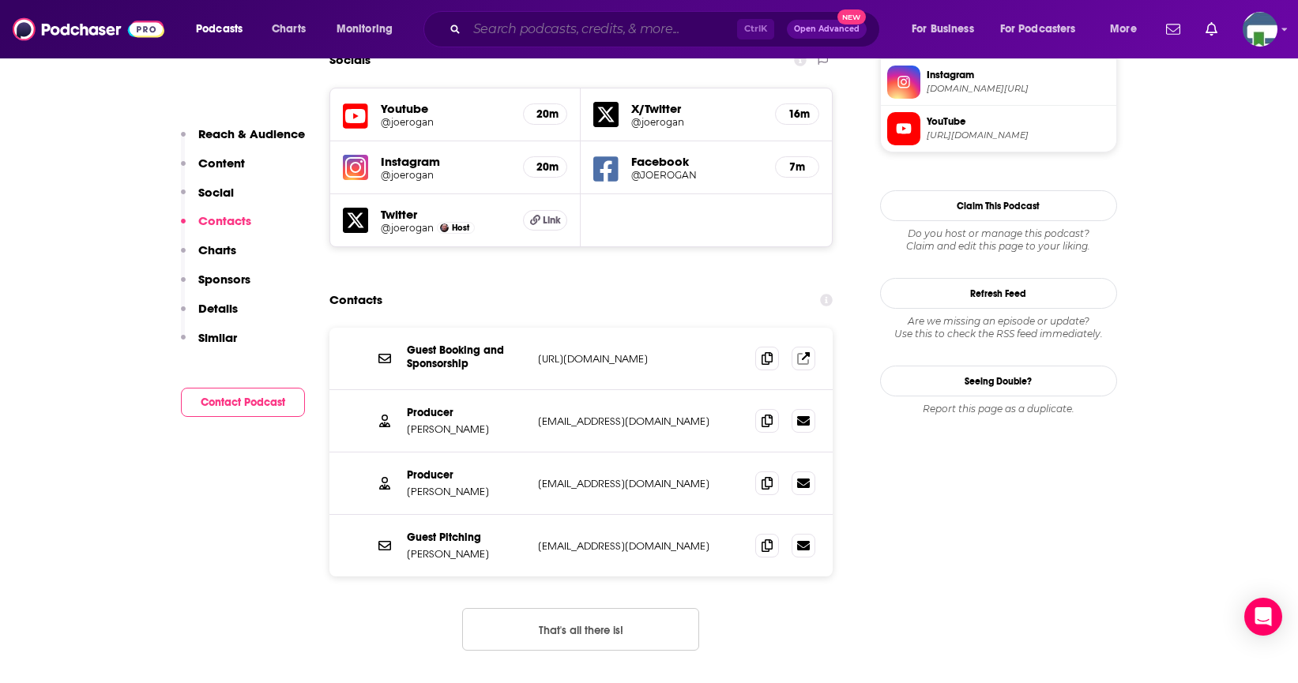
click at [595, 23] on input "Search podcasts, credits, & more..." at bounding box center [602, 29] width 270 height 25
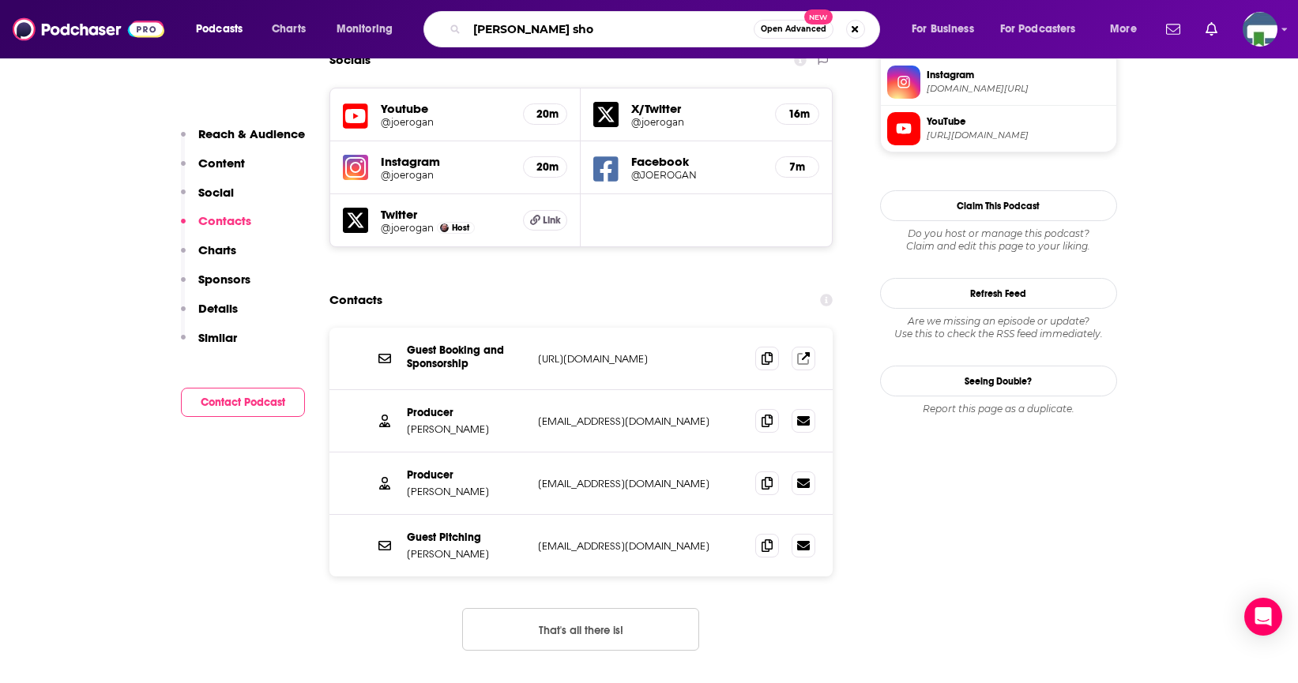
type input "[PERSON_NAME] show"
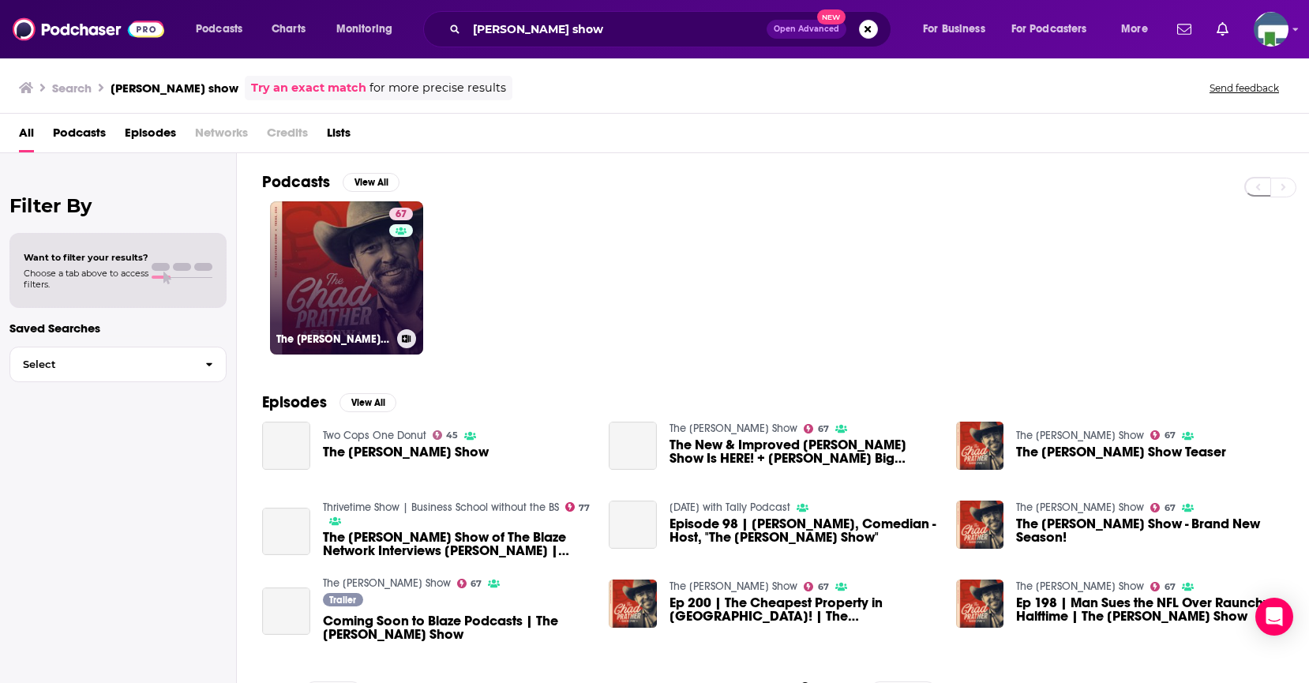
click at [361, 298] on link "67 The [PERSON_NAME] Show" at bounding box center [346, 277] width 153 height 153
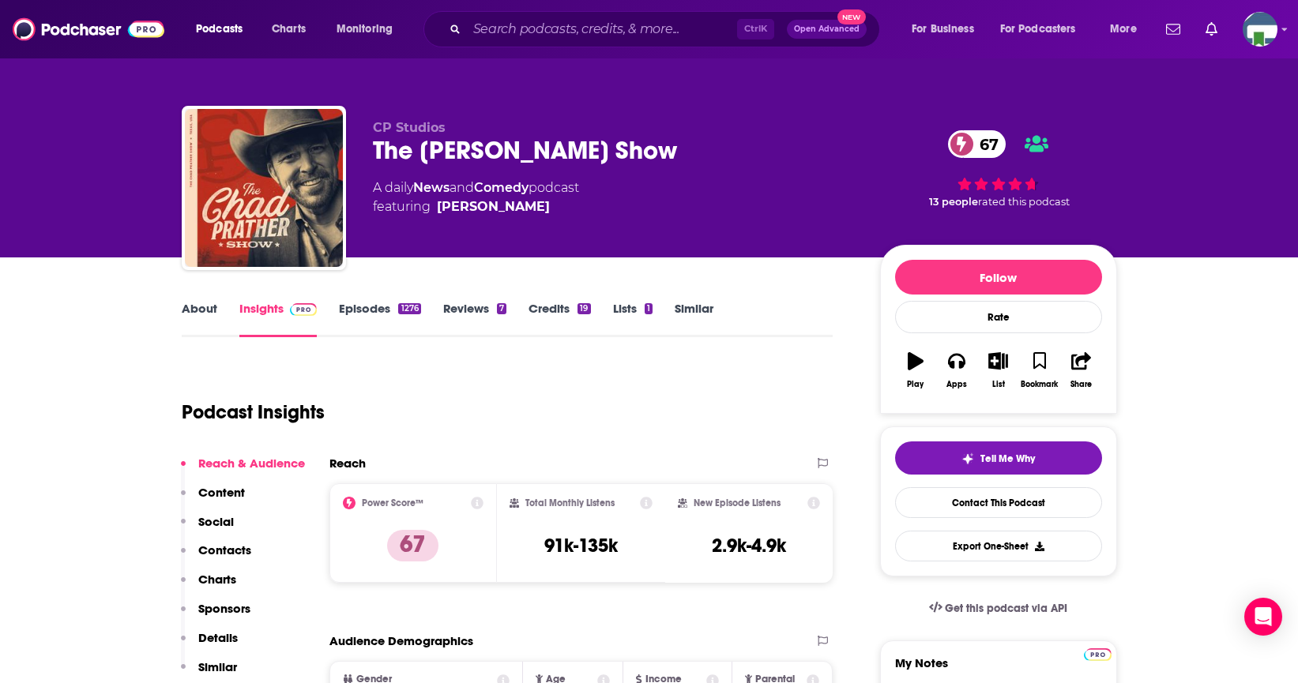
click at [212, 309] on link "About" at bounding box center [200, 319] width 36 height 36
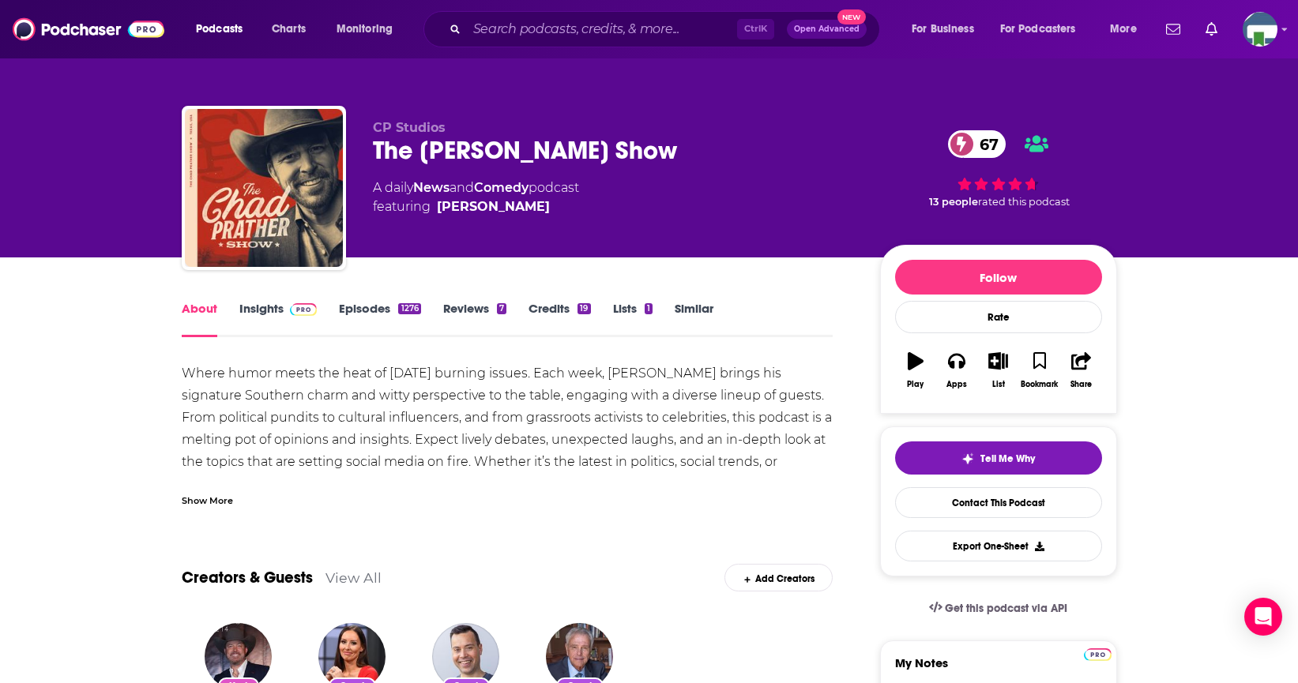
click at [262, 310] on link "Insights" at bounding box center [278, 319] width 78 height 36
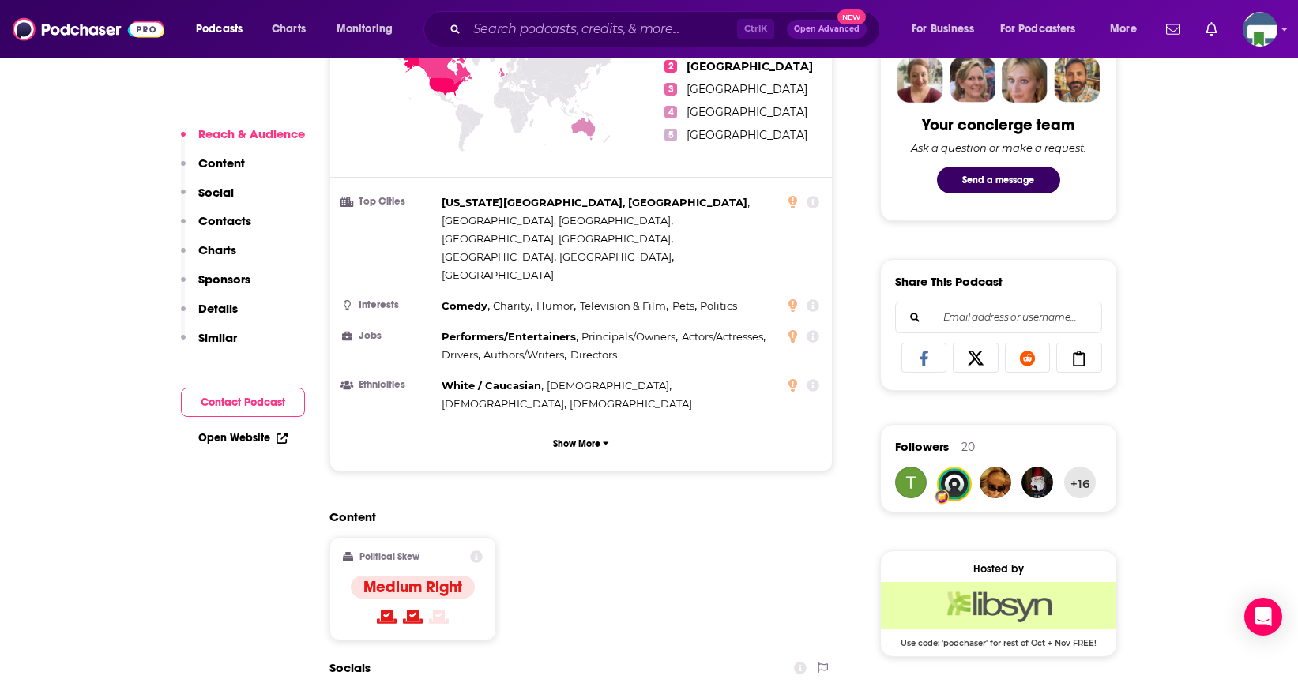
scroll to position [948, 0]
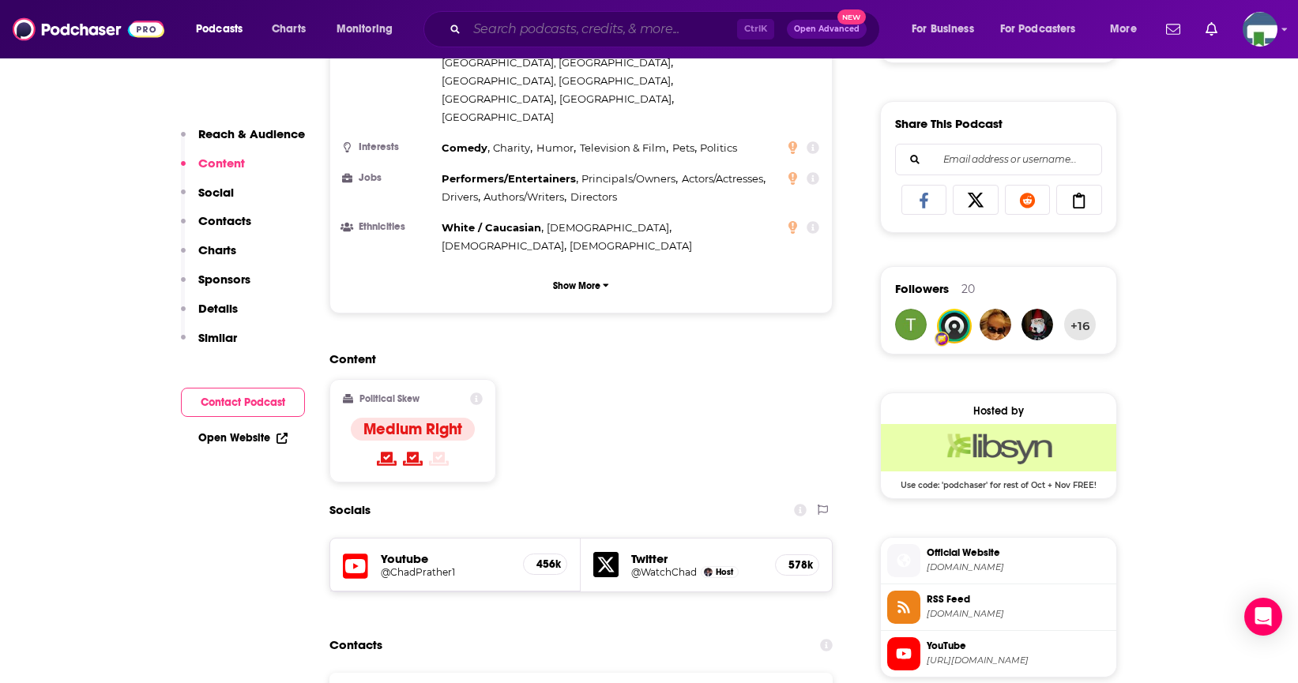
click at [495, 30] on input "Search podcasts, credits, & more..." at bounding box center [602, 29] width 270 height 25
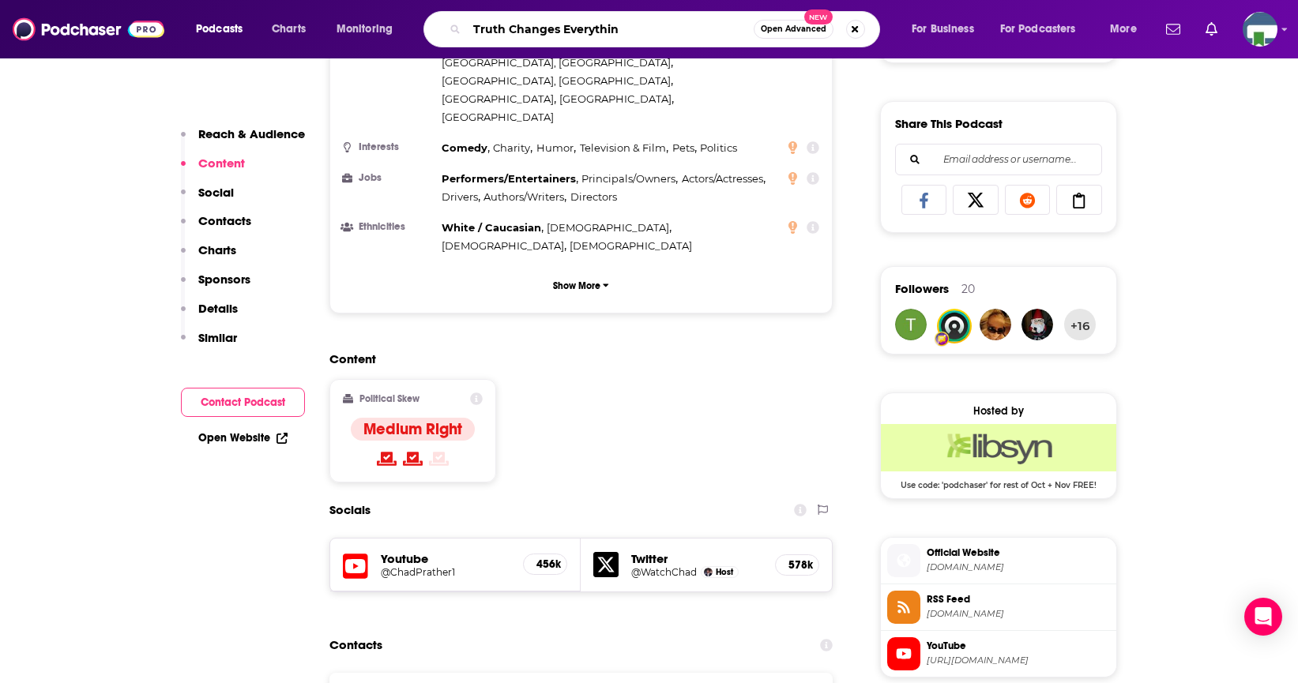
type input "Truth Changes Everything"
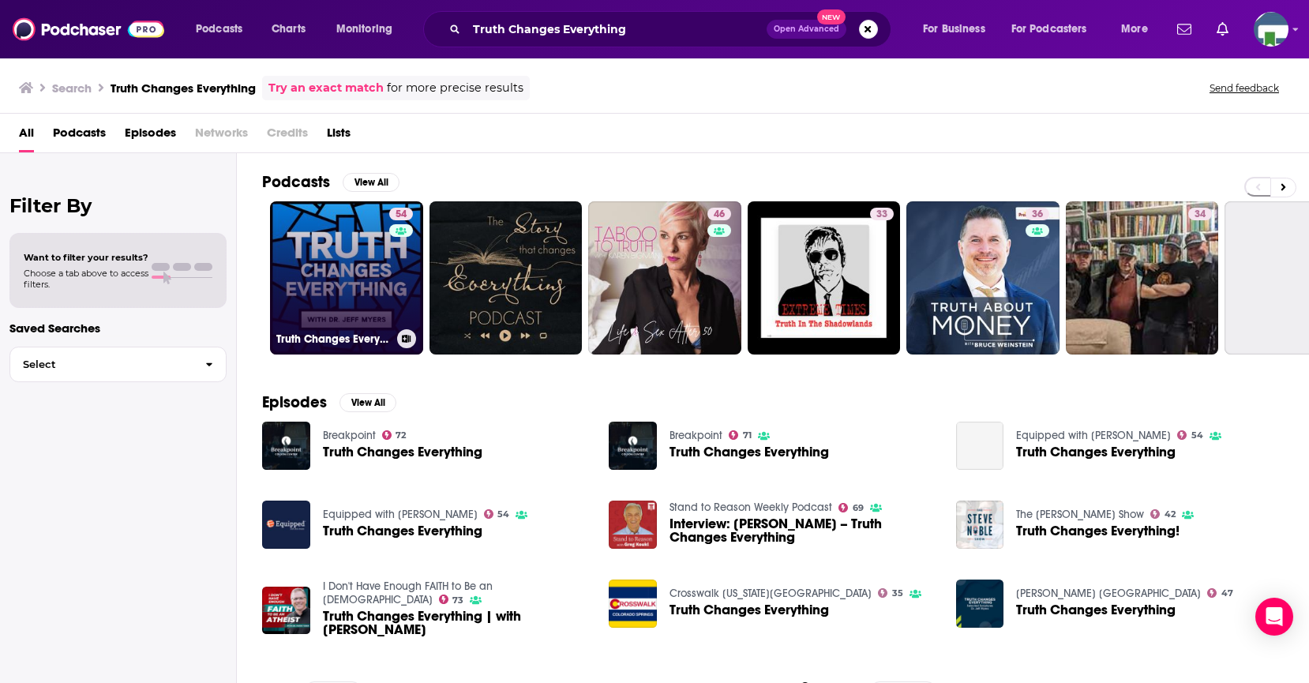
click at [373, 292] on link "54 Truth Changes Everything" at bounding box center [346, 277] width 153 height 153
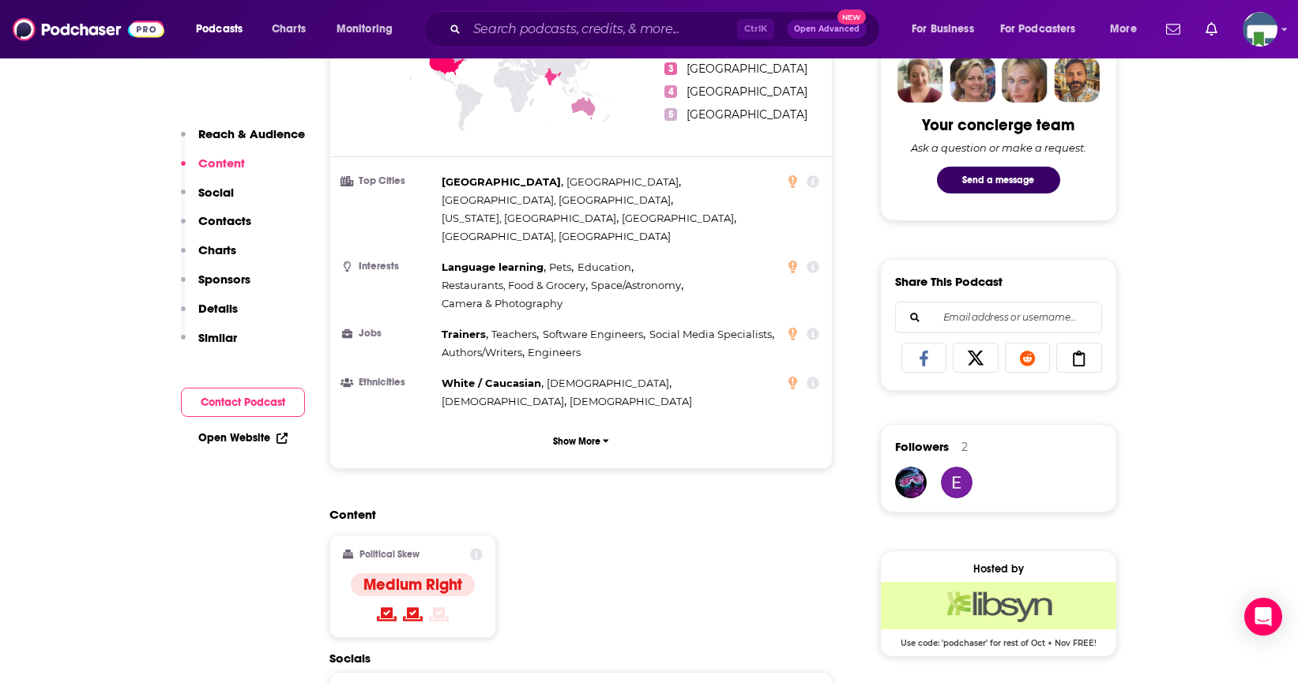
scroll to position [1027, 0]
